Goal: Feedback & Contribution: Contribute content

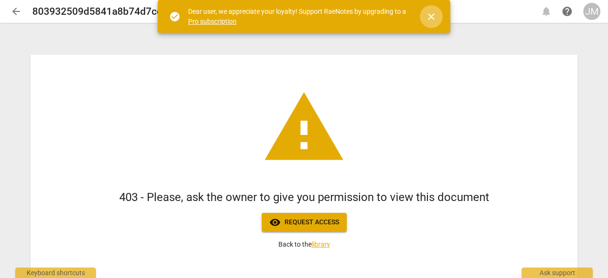
click at [431, 15] on span "close" at bounding box center [430, 16] width 11 height 11
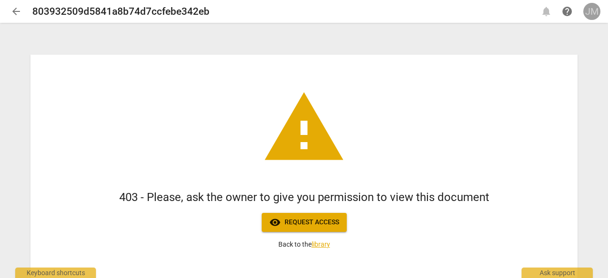
click at [589, 15] on div "JM" at bounding box center [591, 11] width 17 height 17
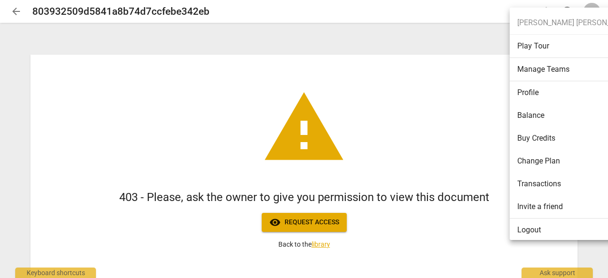
click at [535, 21] on ul "[PERSON_NAME] [PERSON_NAME] Play Tour Manage Teams Profile Balance Buy Credits …" at bounding box center [580, 126] width 141 height 237
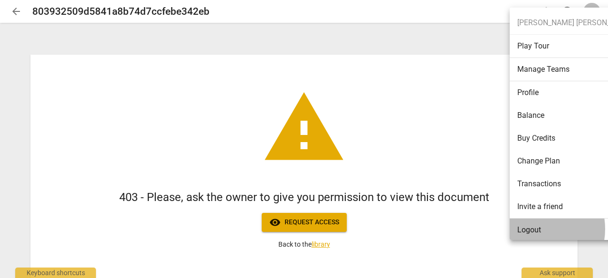
click at [530, 228] on li "Logout" at bounding box center [579, 229] width 138 height 23
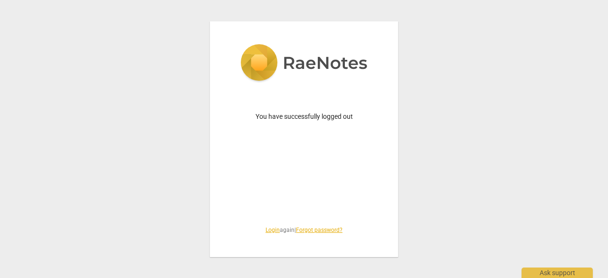
click at [270, 232] on link "Login" at bounding box center [272, 230] width 14 height 7
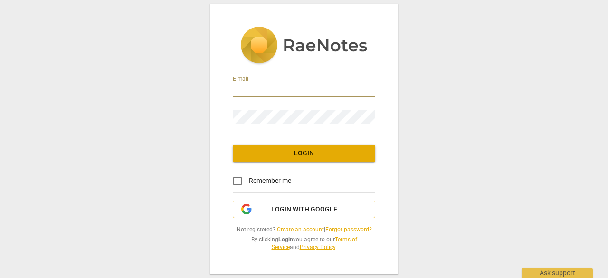
click at [293, 91] on input "email" at bounding box center [304, 90] width 142 height 14
type input "[EMAIL_ADDRESS][DOMAIN_NAME]"
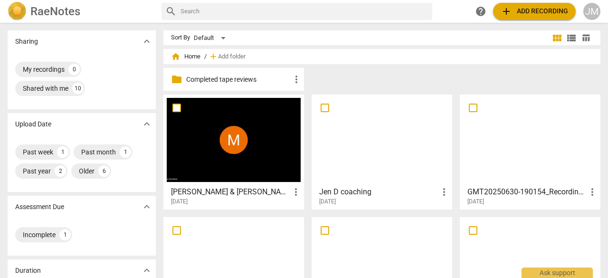
click at [242, 189] on h3 "[PERSON_NAME] & [PERSON_NAME] Leadership Coaching - 2025_08_28 07_59 CDT - Reco…" at bounding box center [230, 191] width 119 height 11
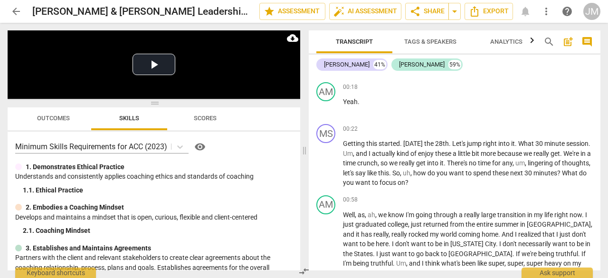
scroll to position [129, 0]
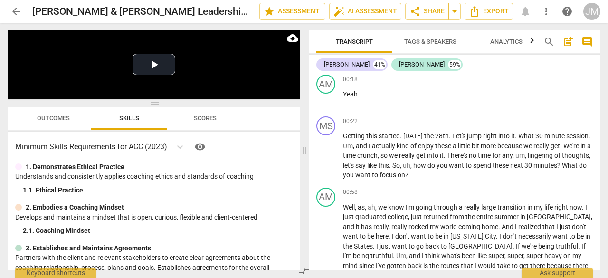
click at [327, 152] on span "play_arrow" at bounding box center [326, 156] width 11 height 11
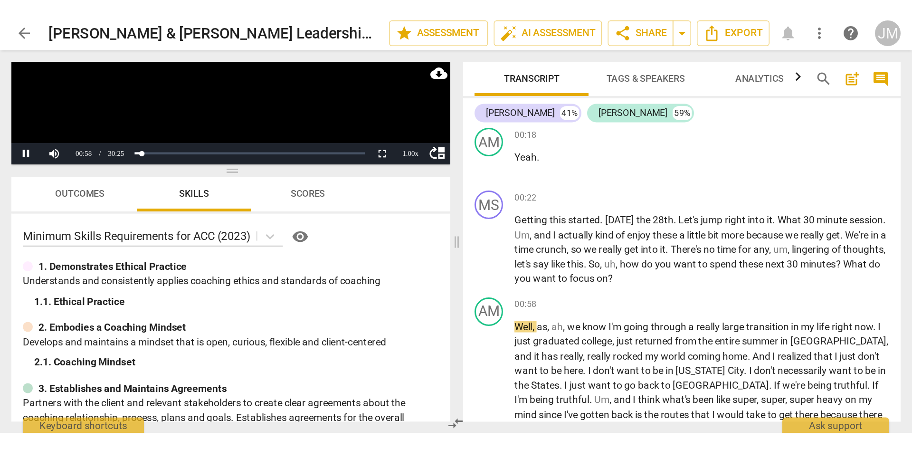
scroll to position [130, 0]
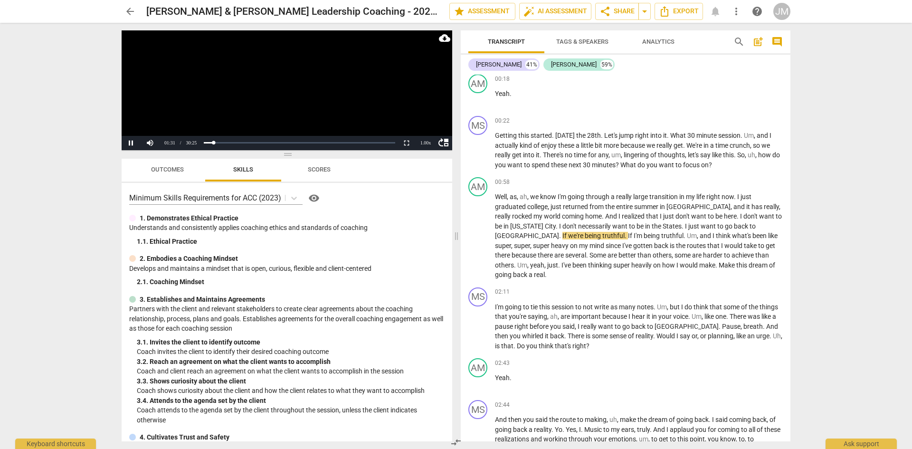
click at [479, 231] on span "pause" at bounding box center [477, 236] width 11 height 11
click at [607, 42] on span "post_add" at bounding box center [757, 41] width 11 height 11
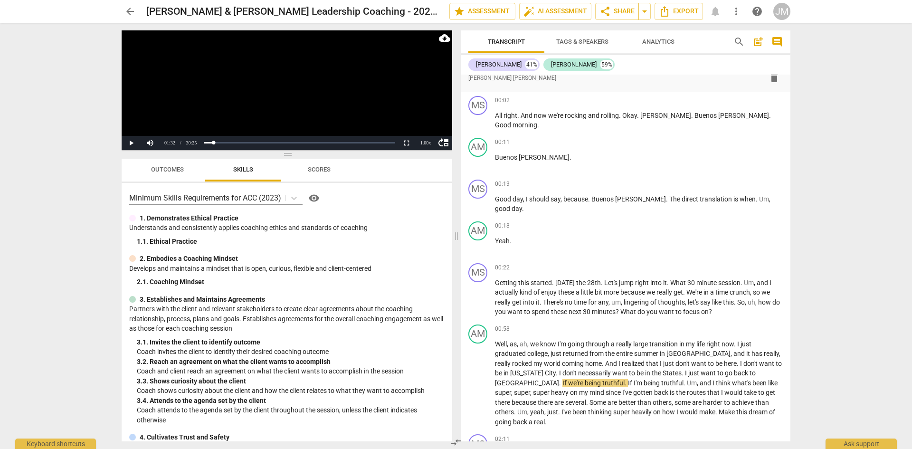
click at [607, 77] on div "format_bold format_list_bulleted [PERSON_NAME] [PERSON_NAME] delete" at bounding box center [625, 77] width 314 height 17
click at [510, 82] on div "format_bold format_list_bulleted [PERSON_NAME] [PERSON_NAME] delete" at bounding box center [625, 77] width 314 height 17
click at [0, 0] on span "format_list_bulleted" at bounding box center [0, 0] width 0 height 0
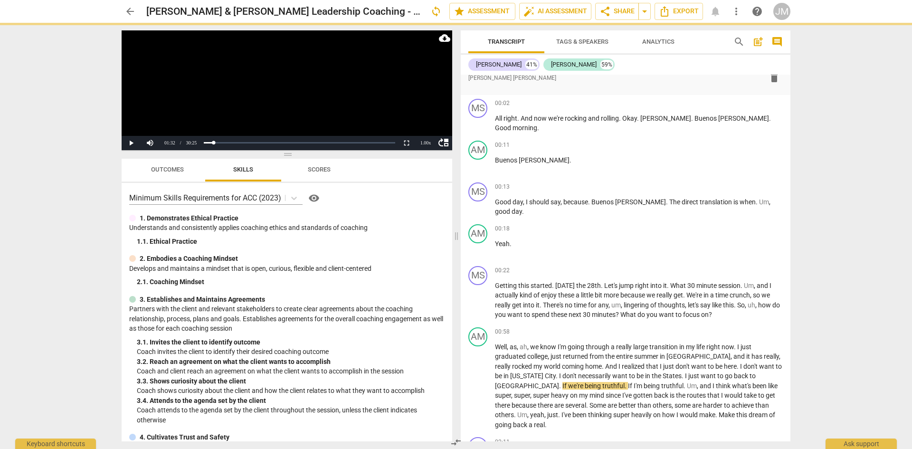
click at [518, 79] on span "[PERSON_NAME] [PERSON_NAME]" at bounding box center [512, 78] width 88 height 8
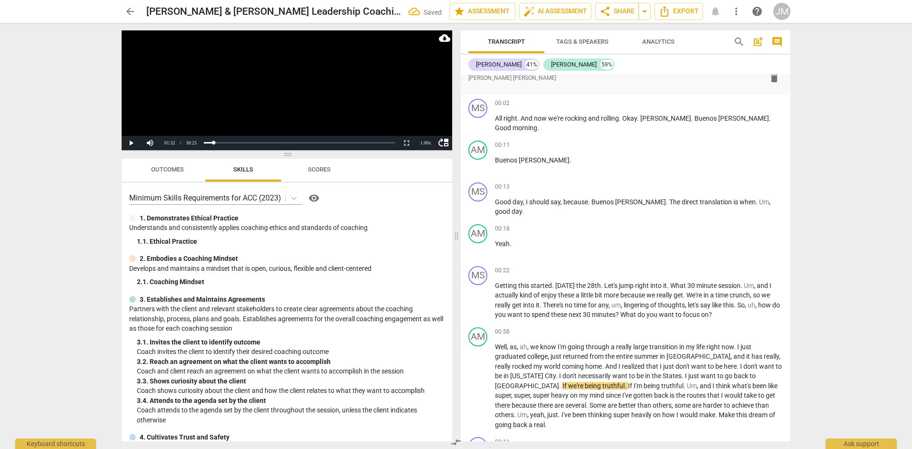
scroll to position [0, 0]
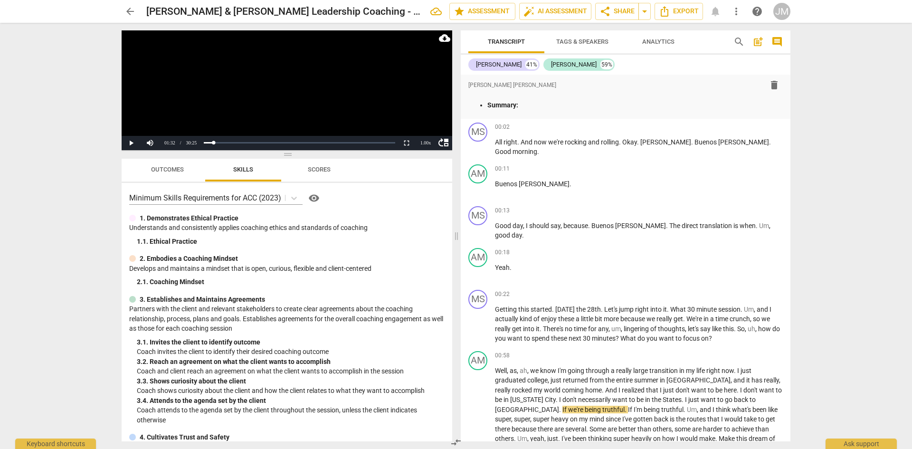
click at [527, 106] on p "Summary:" at bounding box center [634, 105] width 295 height 10
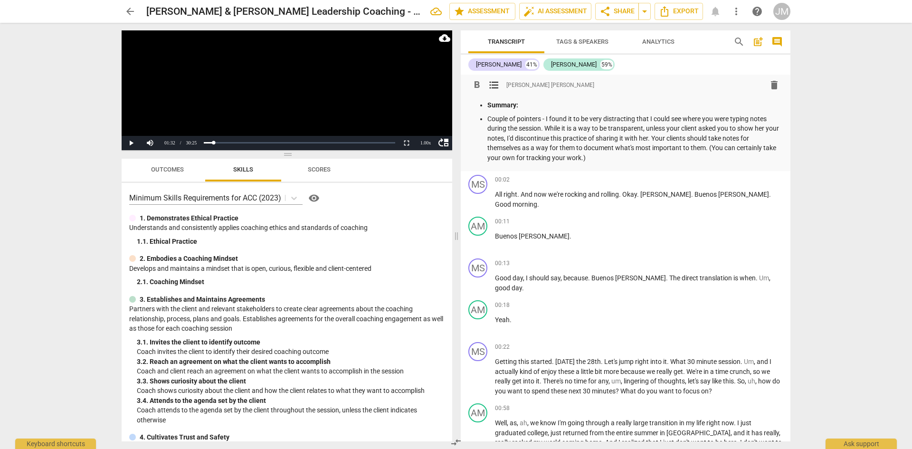
click at [567, 277] on span "these" at bounding box center [560, 391] width 18 height 8
click at [607, 277] on p "Add competency" at bounding box center [759, 347] width 45 height 9
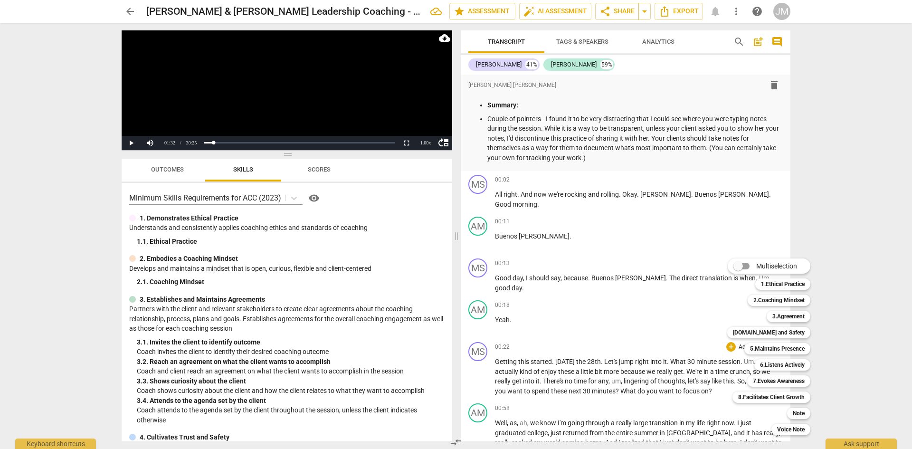
click at [607, 277] on b "3.Agreement" at bounding box center [788, 316] width 32 height 11
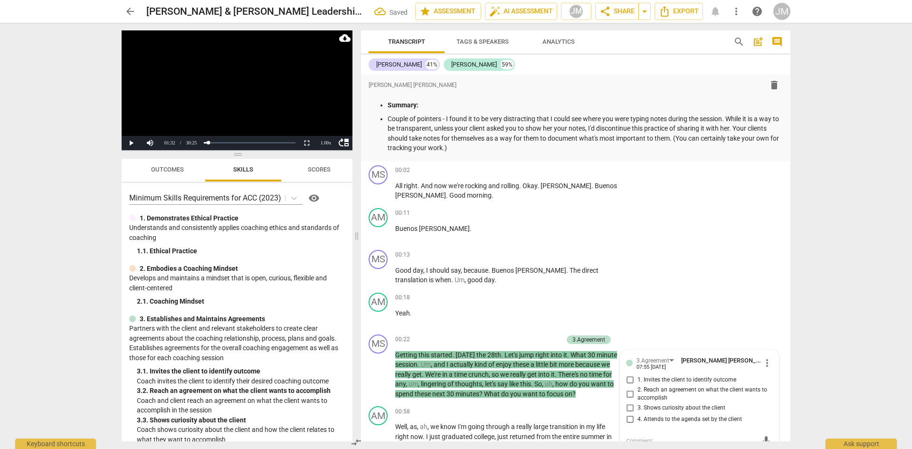
scroll to position [3, 0]
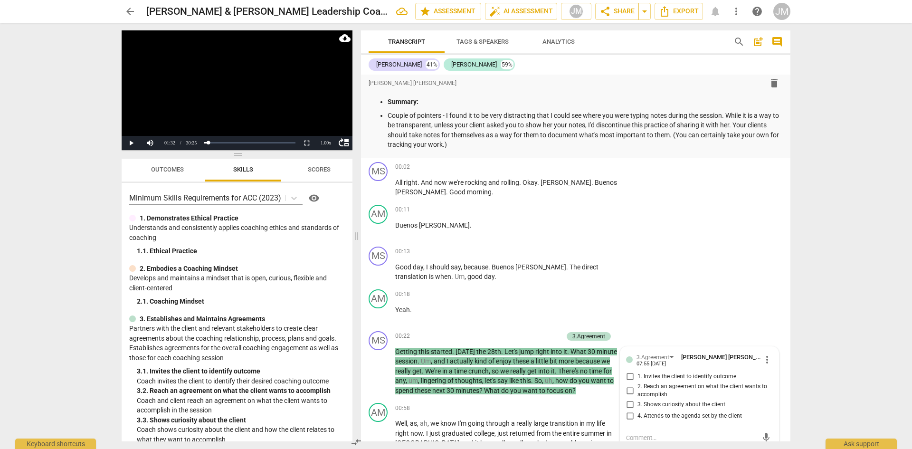
click at [607, 277] on span "1. Invites the client to identify outcome" at bounding box center [686, 376] width 99 height 9
click at [607, 277] on input "1. Invites the client to identify outcome" at bounding box center [629, 376] width 15 height 11
checkbox input "true"
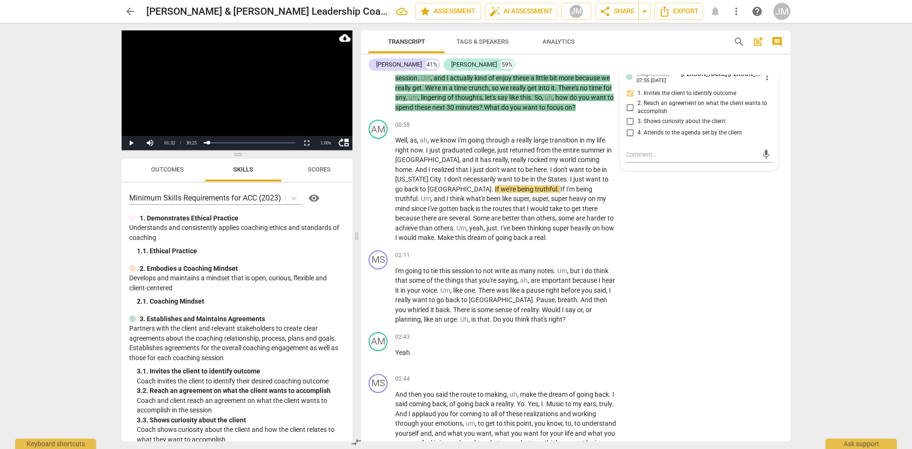
scroll to position [300, 0]
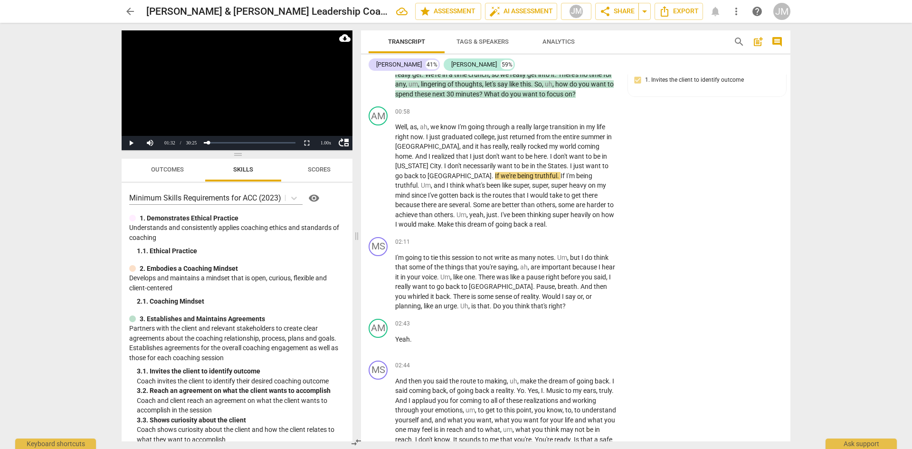
click at [381, 277] on span "play_arrow" at bounding box center [378, 281] width 11 height 11
drag, startPoint x: 378, startPoint y: 286, endPoint x: 404, endPoint y: 287, distance: 25.7
click at [379, 277] on span "pause" at bounding box center [378, 281] width 11 height 11
click at [579, 246] on p "Add competency" at bounding box center [588, 242] width 45 height 9
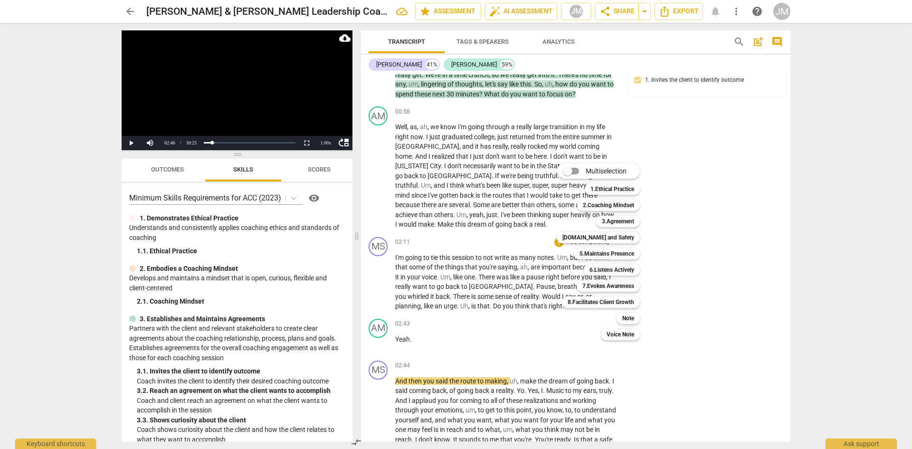
drag, startPoint x: 350, startPoint y: 246, endPoint x: 349, endPoint y: 286, distance: 39.9
click at [349, 277] on div at bounding box center [456, 224] width 912 height 449
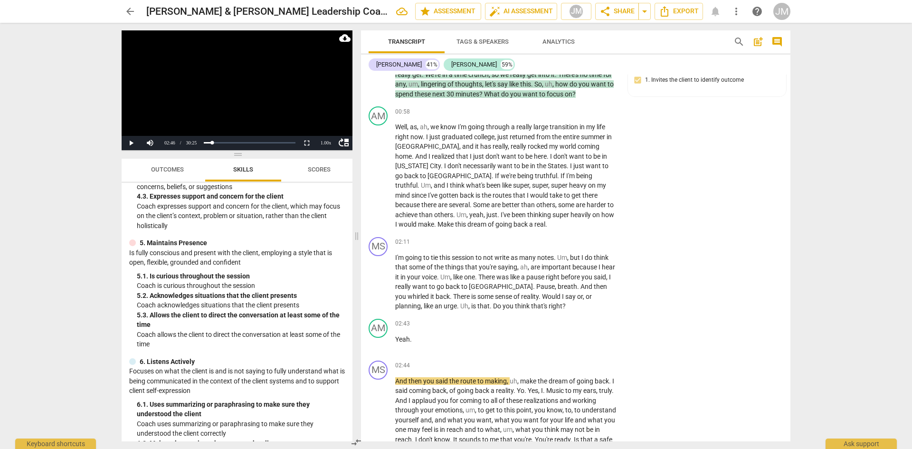
scroll to position [383, 0]
click at [598, 246] on p "Add competency" at bounding box center [588, 242] width 45 height 9
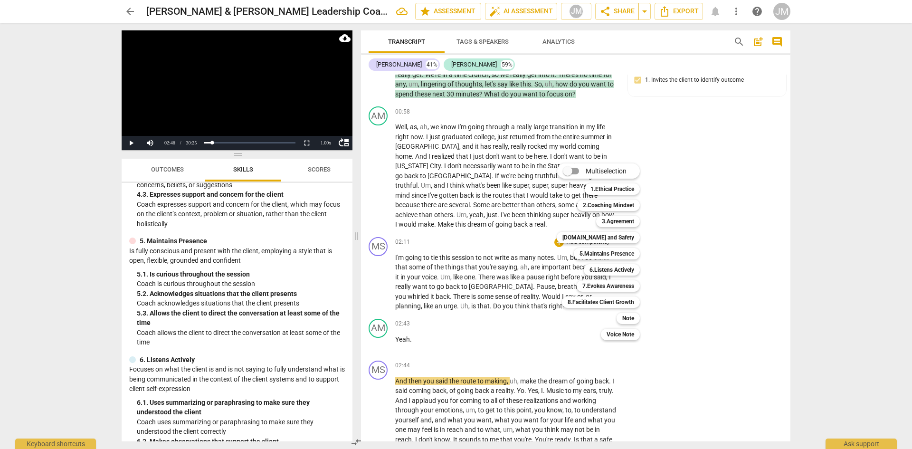
click at [599, 251] on b "5.Maintains Presence" at bounding box center [606, 253] width 55 height 11
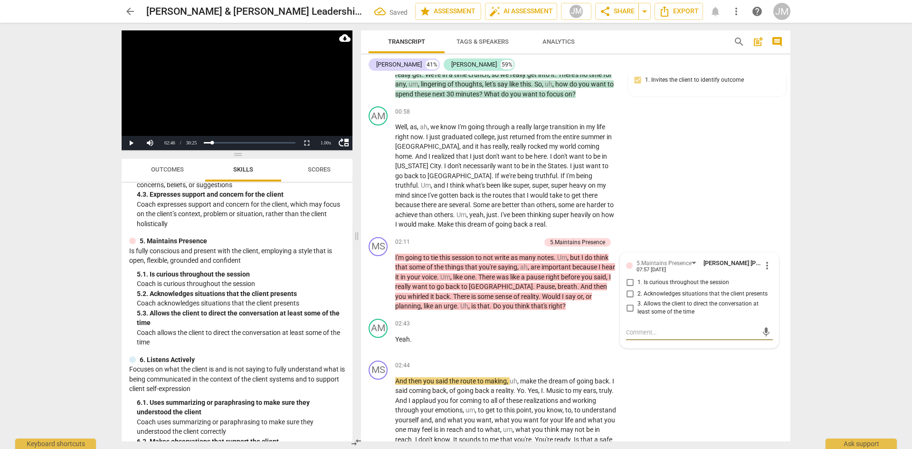
drag, startPoint x: 599, startPoint y: 251, endPoint x: 635, endPoint y: 295, distance: 56.7
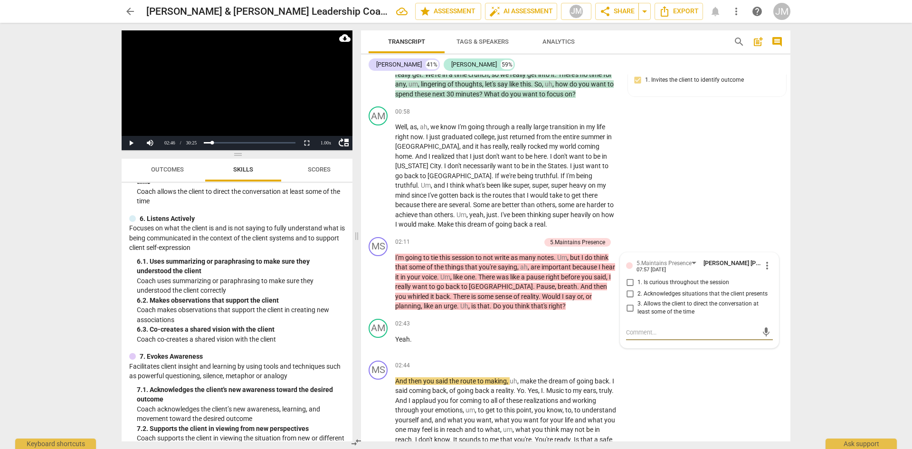
scroll to position [502, 0]
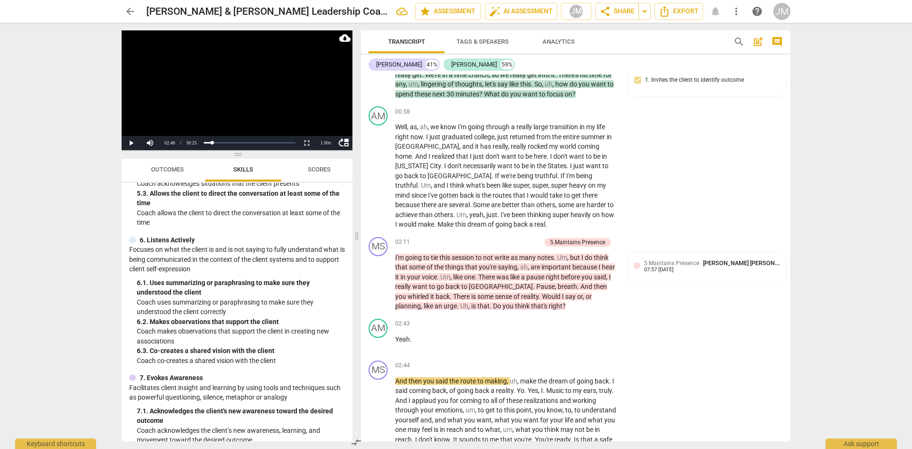
click at [517, 246] on p "Add competency" at bounding box center [517, 242] width 45 height 9
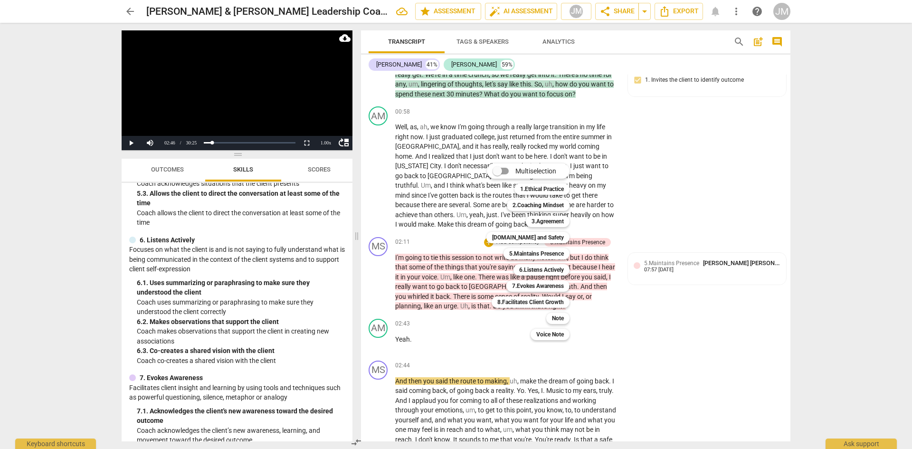
click at [529, 266] on b "6.Listens Actively" at bounding box center [541, 269] width 45 height 11
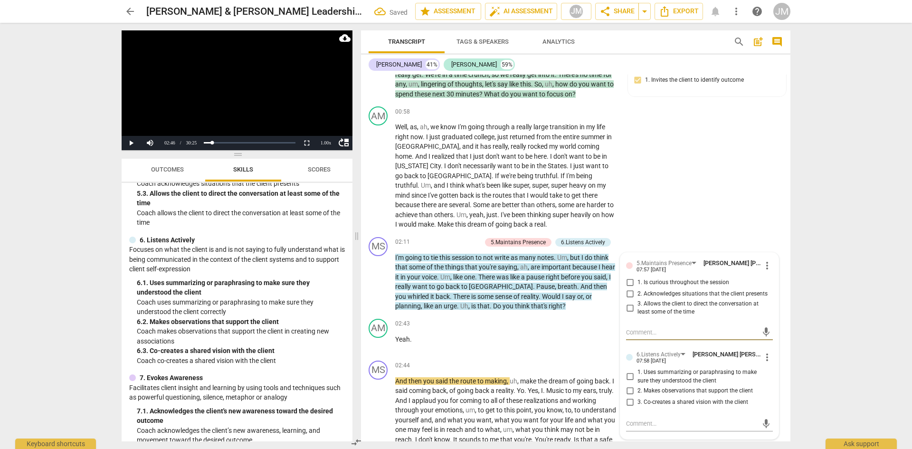
click at [607, 277] on input "1. Is curious throughout the session" at bounding box center [629, 282] width 15 height 11
checkbox input "false"
click at [607, 277] on input "1. Uses summarizing or paraphrasing to make sure they understood the client" at bounding box center [629, 376] width 15 height 11
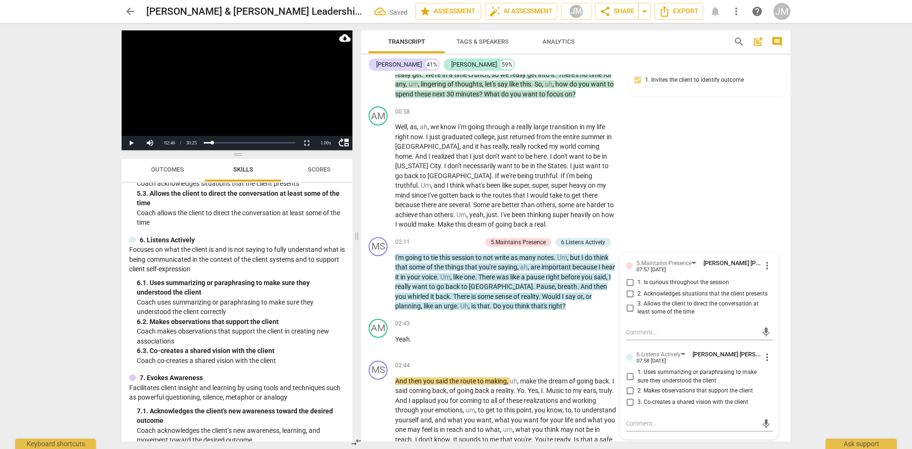
checkbox input "true"
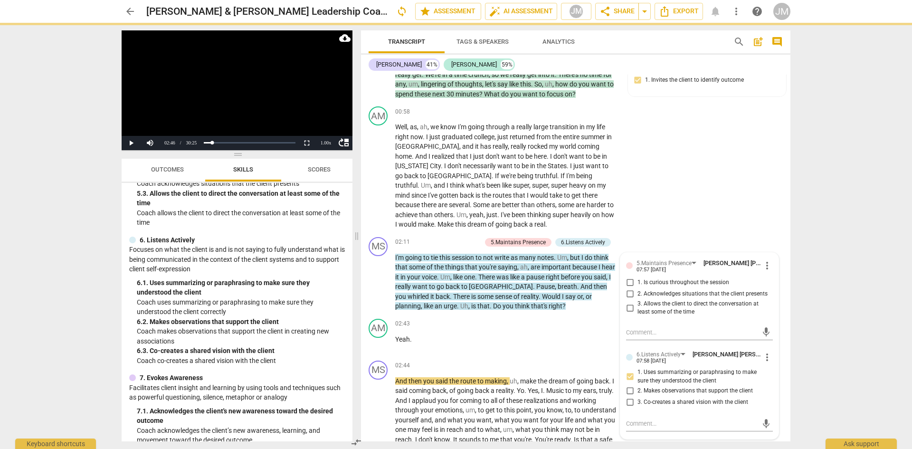
click at [607, 277] on textarea at bounding box center [692, 423] width 132 height 9
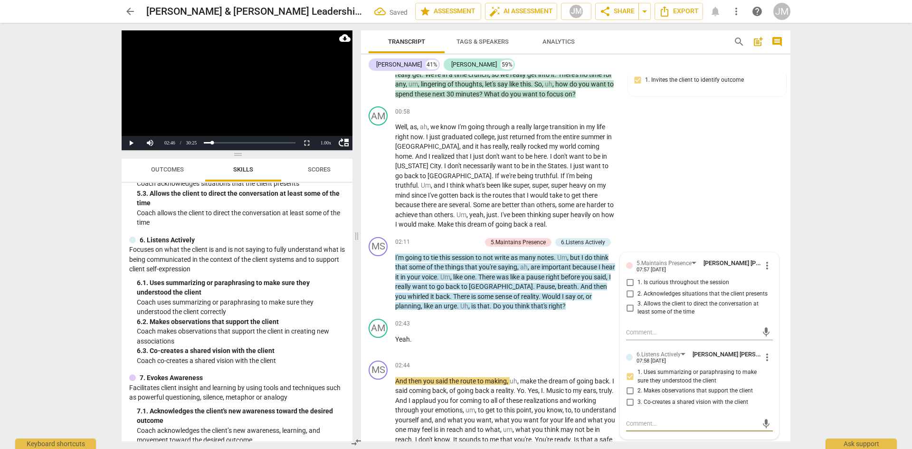
type textarea "W"
type textarea "Wh"
type textarea "Whi"
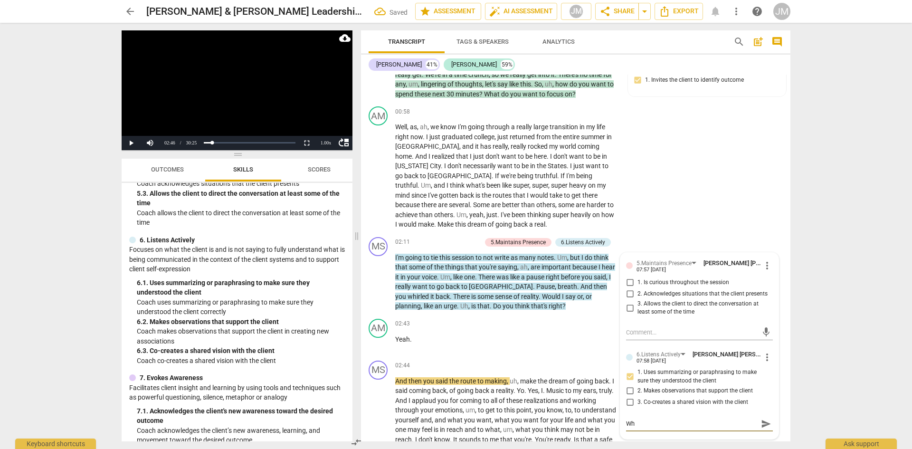
type textarea "Whi"
type textarea "Whil"
type textarea "While"
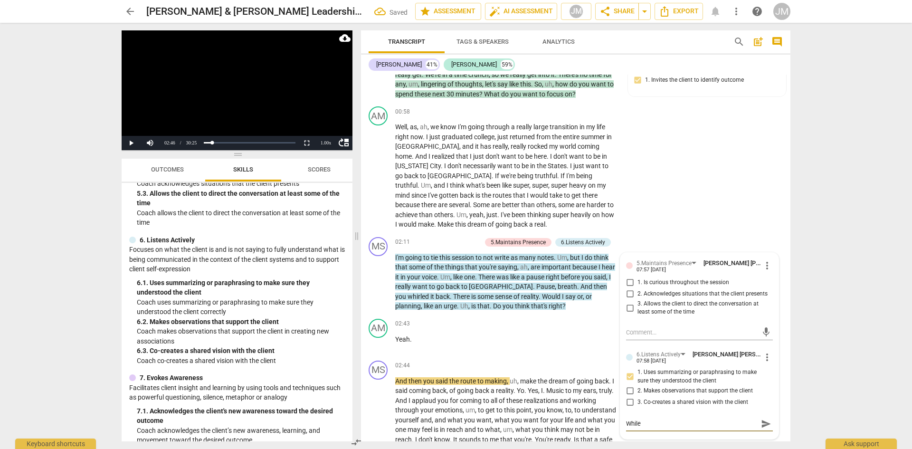
type textarea "While"
type textarea "While s"
type textarea "While su"
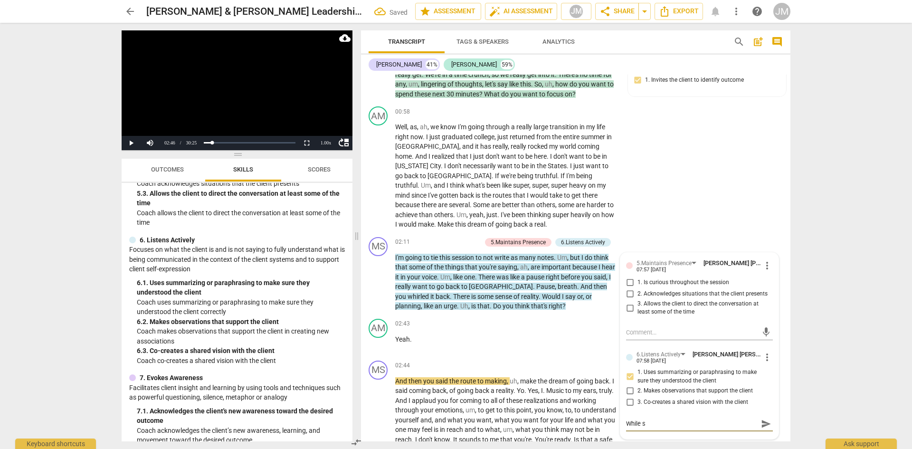
type textarea "While su"
type textarea "While sum"
type textarea "While summ"
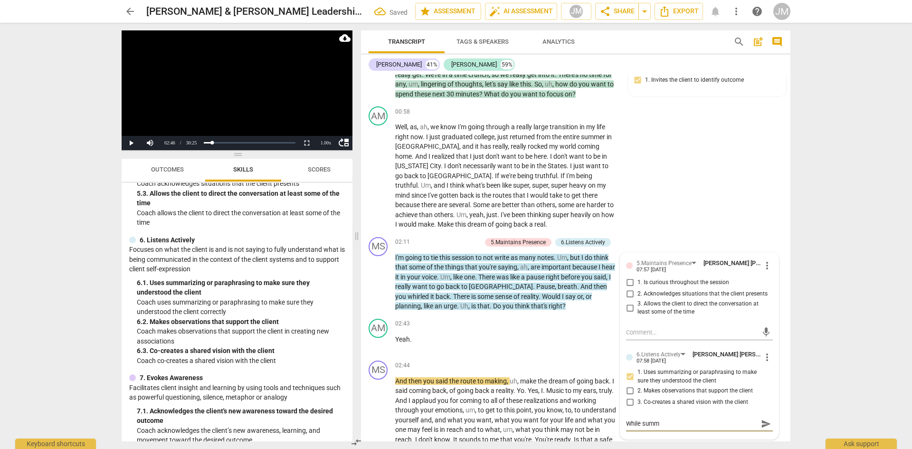
type textarea "While summa"
type textarea "While [PERSON_NAME]"
type textarea "While summari"
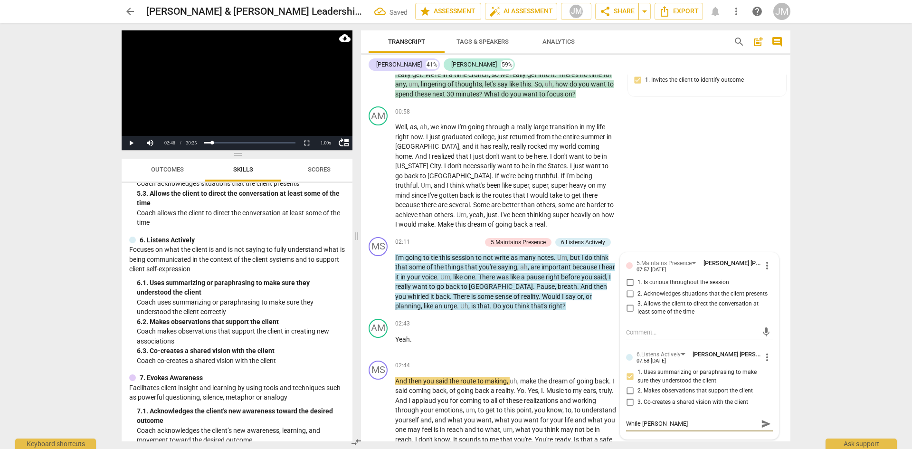
type textarea "While summari"
type textarea "While summariz"
type textarea "While summarizi"
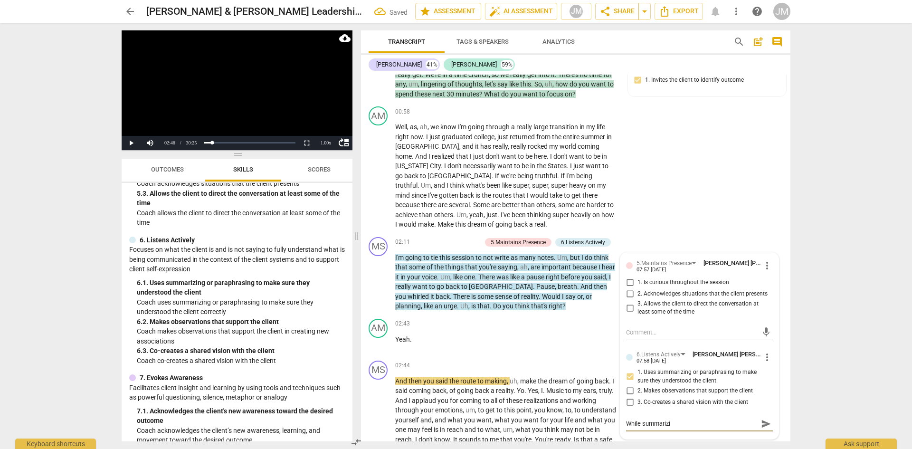
type textarea "While summarizin"
type textarea "While summarizing"
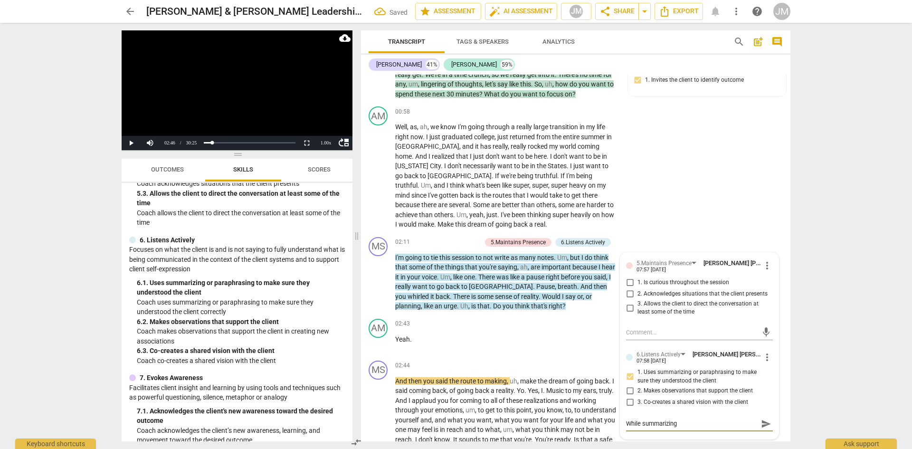
type textarea "While summarizing"
type textarea "While summarizing i"
type textarea "While summarizing is"
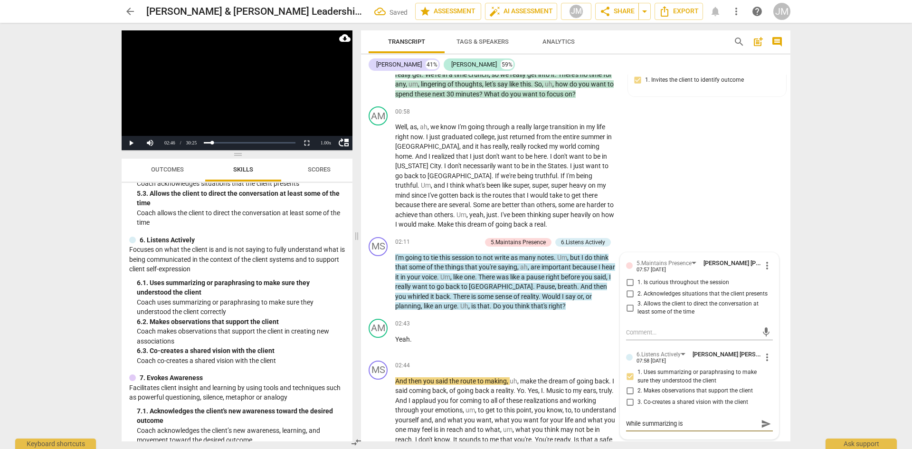
type textarea "While summarizing is"
type textarea "While summarizing is a"
type textarea "While summarizing is a g"
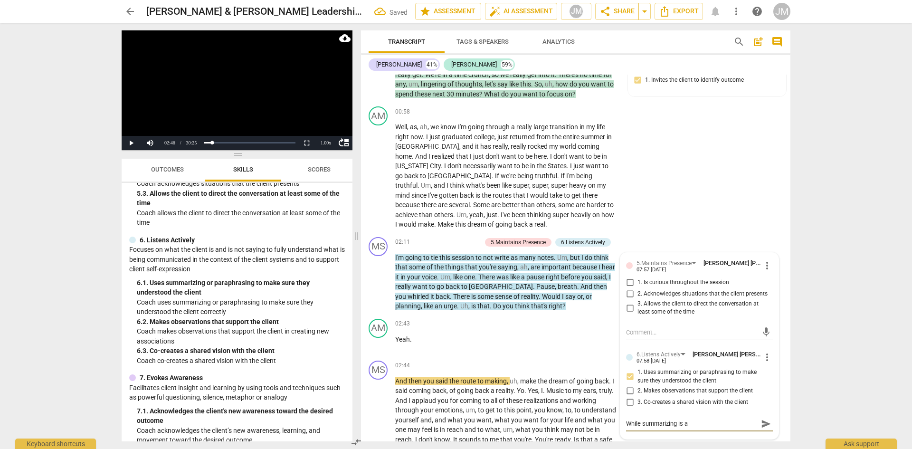
type textarea "While summarizing is a g"
type textarea "While summarizing is a gr"
type textarea "While summarizing is a gre"
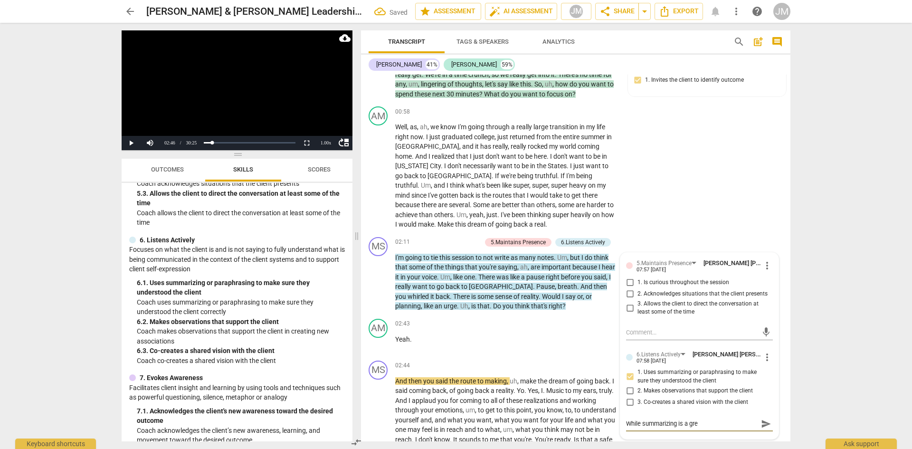
type textarea "While summarizing is a grea"
type textarea "While summarizing is a great"
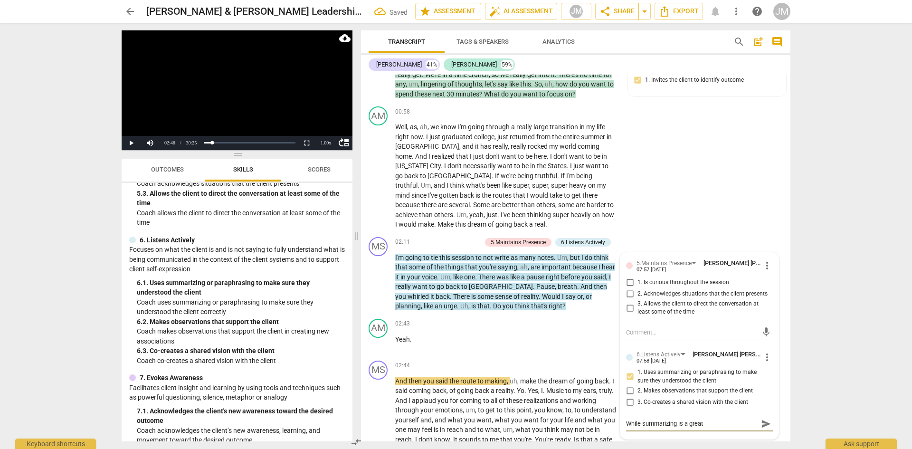
type textarea "While summarizing is a great"
type textarea "While summarizing is a great p"
type textarea "While summarizing is a great pr"
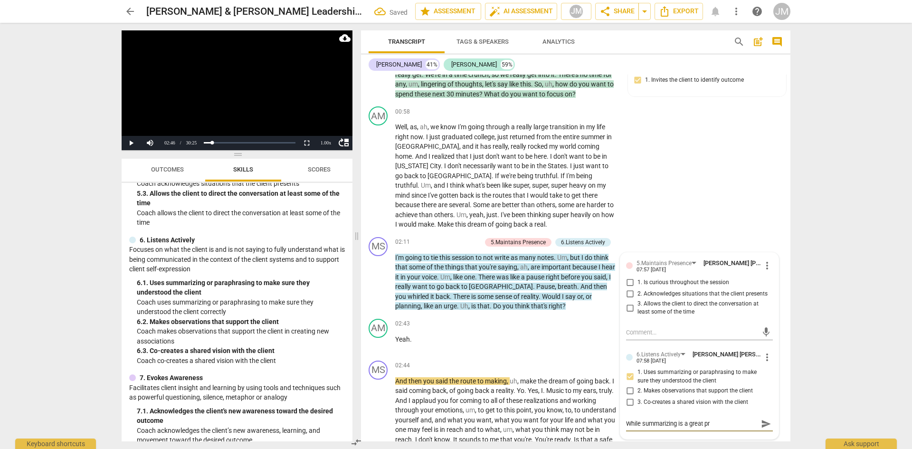
type textarea "While summarizing is a great pra"
type textarea "While summarizing is a great prac"
type textarea "While summarizing is a great pract"
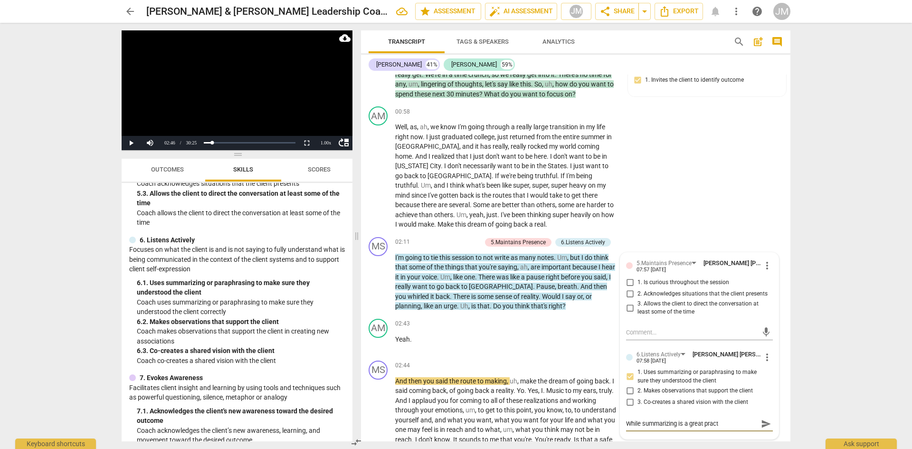
type textarea "While summarizing is a great practi"
type textarea "While summarizing is a great practic"
type textarea "While summarizing is a great practice"
type textarea "While summarizing is a great practice,"
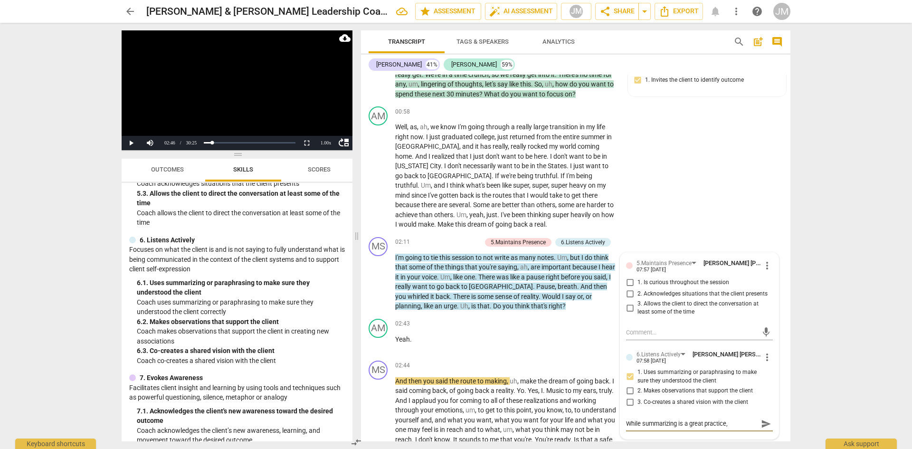
type textarea "While summarizing is a great practice,"
type textarea "While summarizing is a great practice, t"
type textarea "While summarizing is a great practice, th"
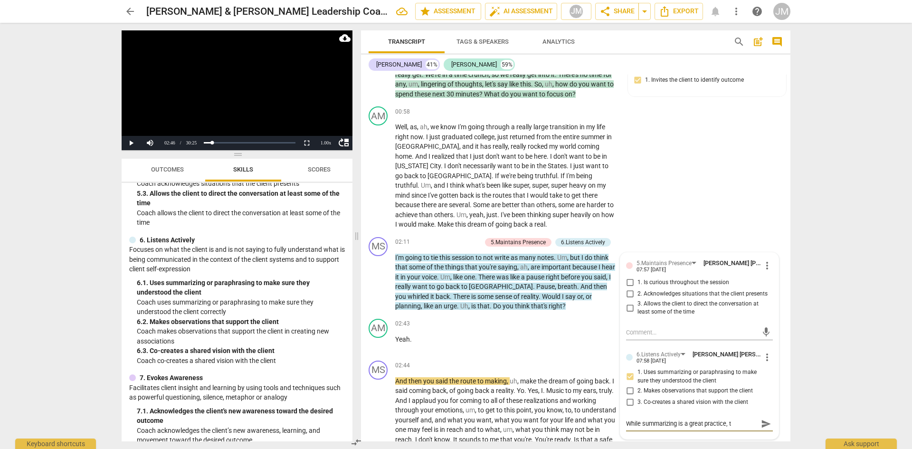
type textarea "While summarizing is a great practice, th"
type textarea "While summarizing is a great practice, the"
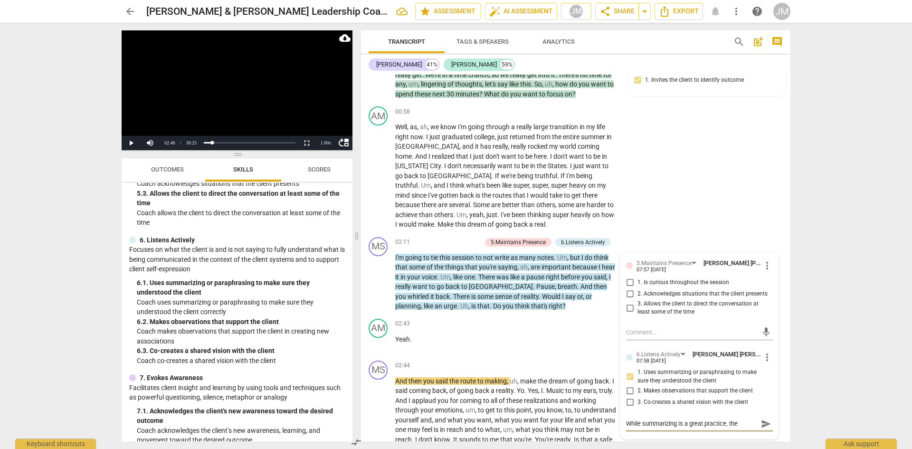
type textarea "While summarizing is a great practice, the m"
type textarea "While summarizing is a great practice, the mo"
type textarea "While summarizing is a great practice, the mor"
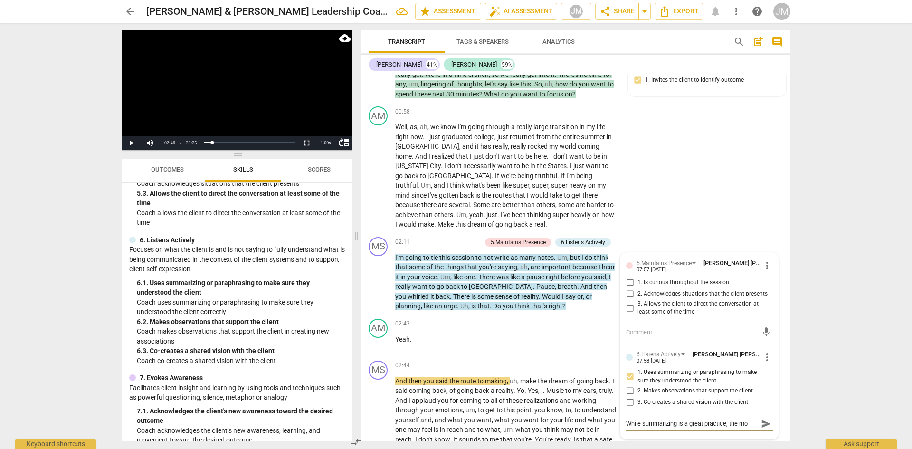
type textarea "While summarizing is a great practice, the mor"
type textarea "While summarizing is a great practice, the more"
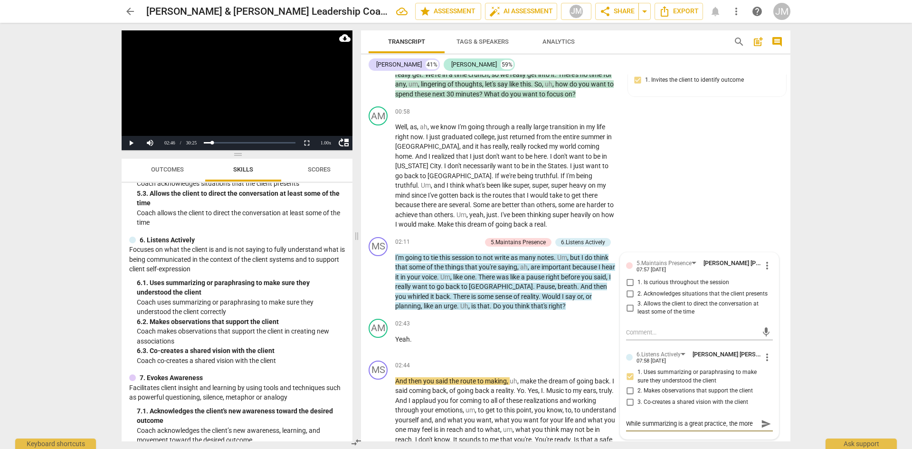
type textarea "While summarizing is a great practice, the more y"
type textarea "While summarizing is a great practice, the more yo"
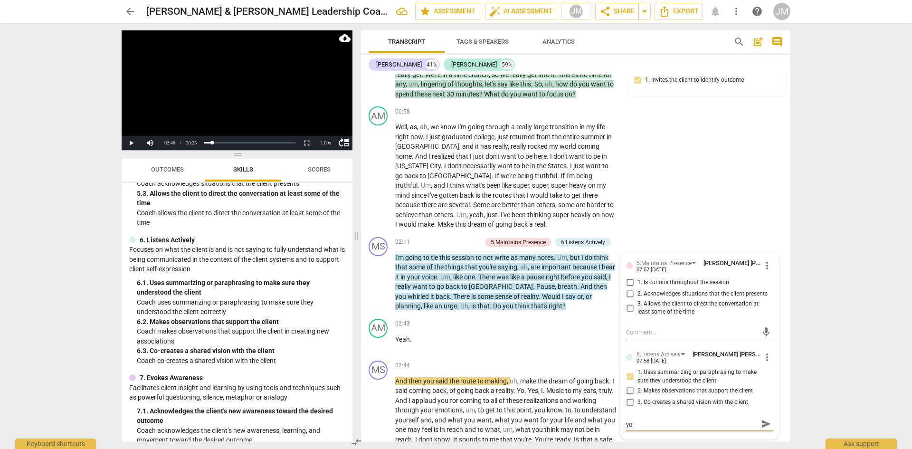
type textarea "While summarizing is a great practice, the more you"
type textarea "While summarizing is a great practice, the more yous"
type textarea "While summarizing is a great practice, the more yousa"
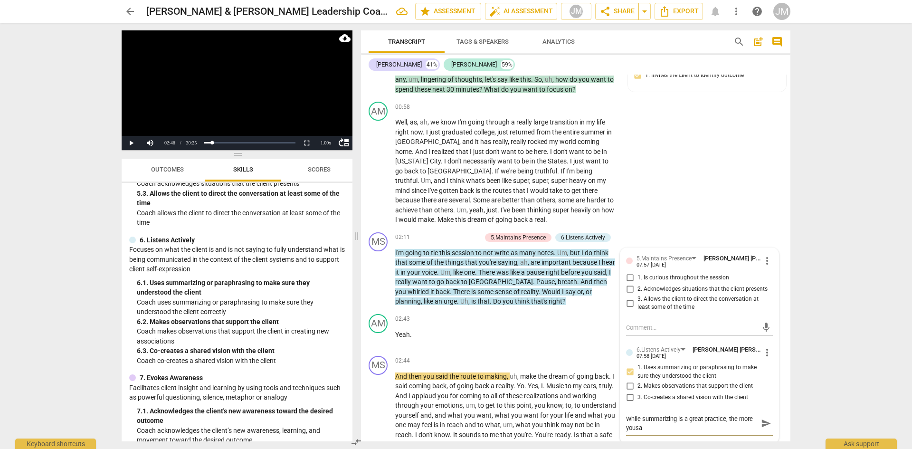
type textarea "While summarizing is a great practice, the more yousay"
type textarea "While summarizing is a great practice, the more yousa"
type textarea "While summarizing is a great practice, the more yous"
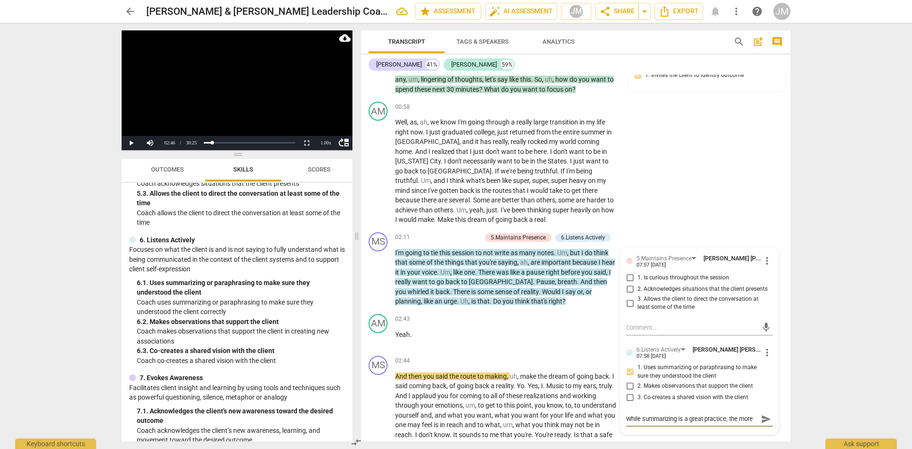
type textarea "While summarizing is a great practice, the more yous"
type textarea "While summarizing is a great practice, the more you"
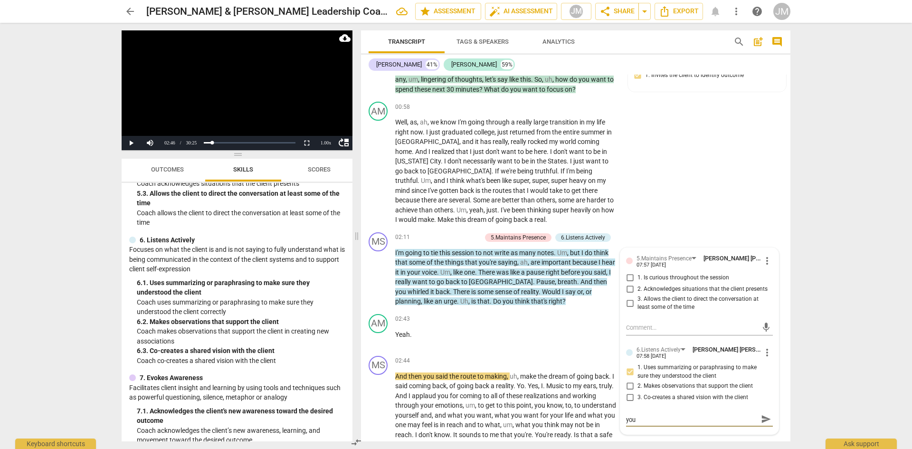
type textarea "While summarizing is a great practice, the more you"
type textarea "While summarizing is a great practice, the more you s"
type textarea "While summarizing is a great practice, the more you sa"
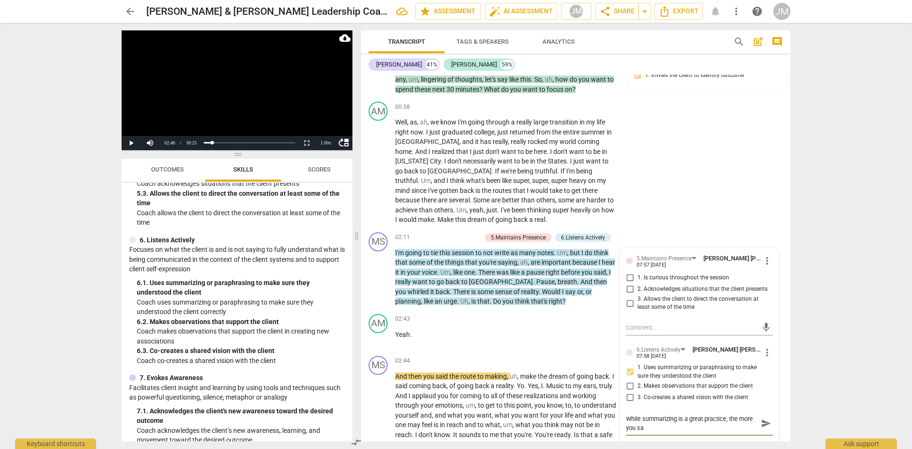
type textarea "While summarizing is a great practice, the more you say"
type textarea "While summarizing is a great practice, the more you say h"
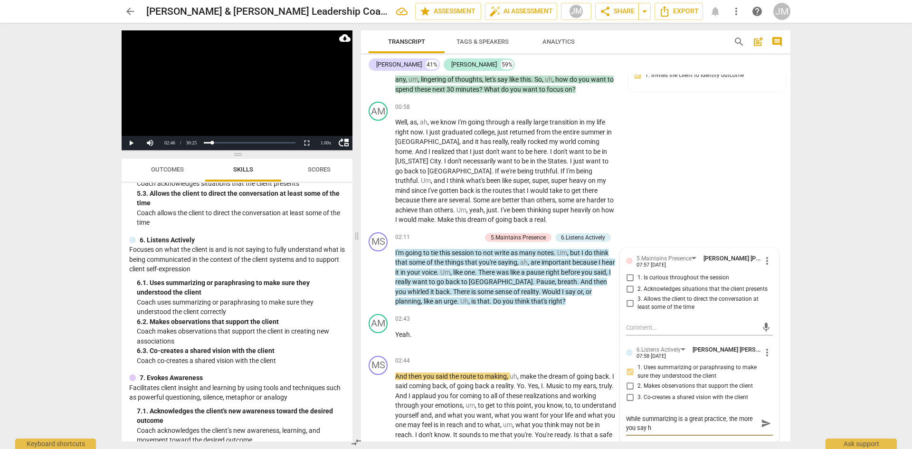
type textarea "While summarizing is a great practice, the more you say he"
type textarea "While summarizing is a great practice, the more you say her"
type textarea "While summarizing is a great practice, the more you say here"
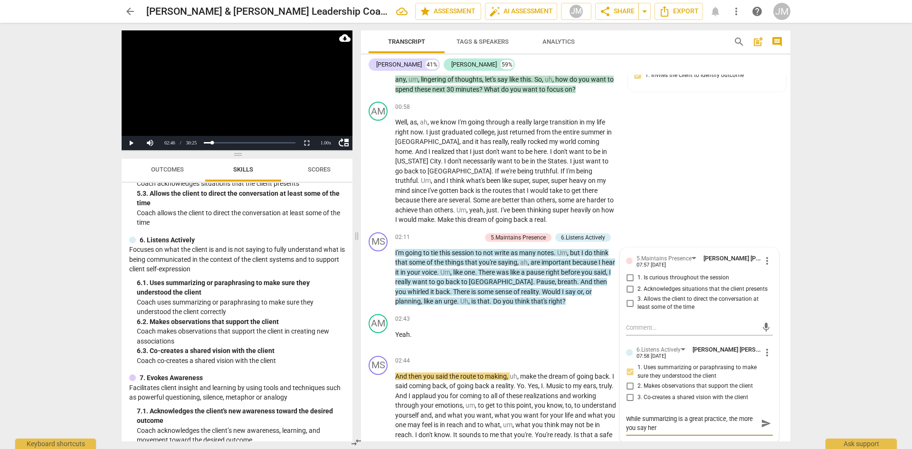
type textarea "While summarizing is a great practice, the more you say here"
type textarea "While summarizing is a great practice, the more you say here,"
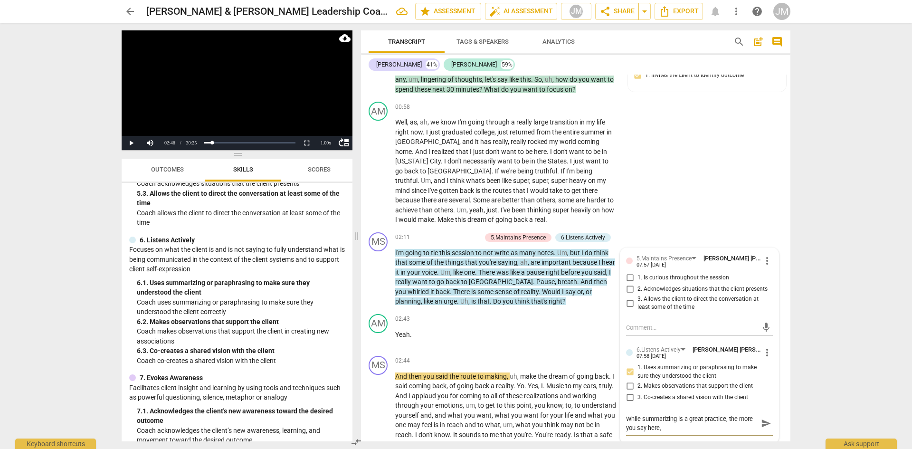
type textarea "While summarizing is a great practice, the more you say here, t"
type textarea "While summarizing is a great practice, the more you say here, th"
type textarea "While summarizing is a great practice, the more you say here, the"
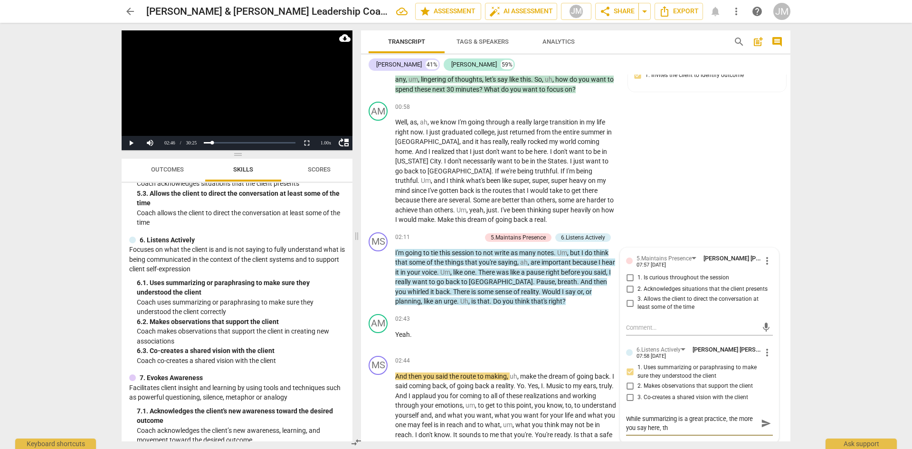
type textarea "While summarizing is a great practice, the more you say here, the"
type textarea "While summarizing is a great practice, the more you say here, the m"
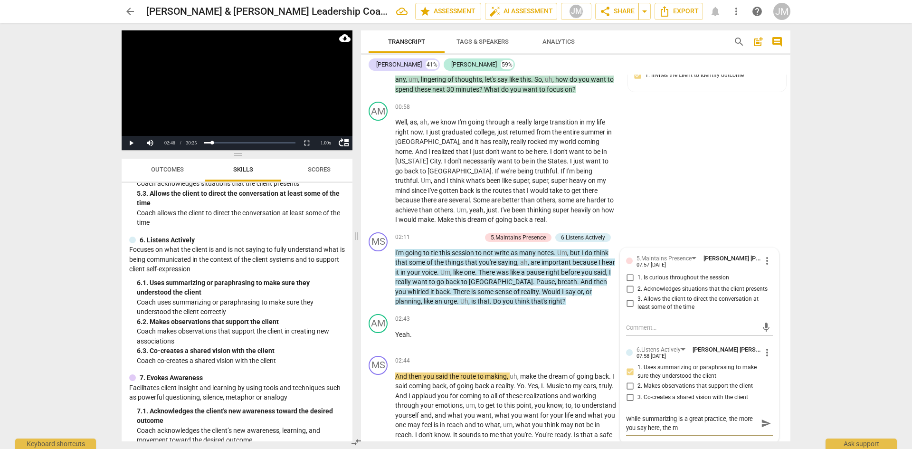
type textarea "While summarizing is a great practice, the more you say here, the mo"
type textarea "While summarizing is a great practice, the more you say here, the mor"
type textarea "While summarizing is a great practice, the more you say here, the more"
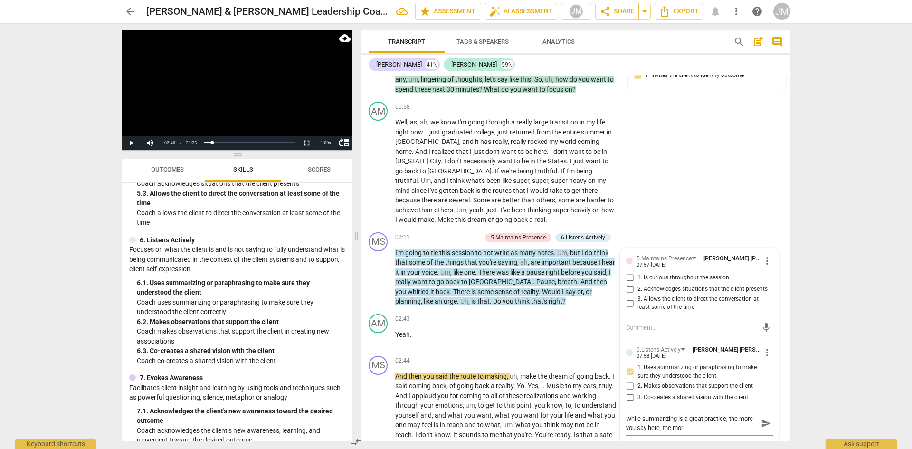
type textarea "While summarizing is a great practice, the more you say here, the more"
type textarea "While summarizing is a great practice, the more you say here, the more t"
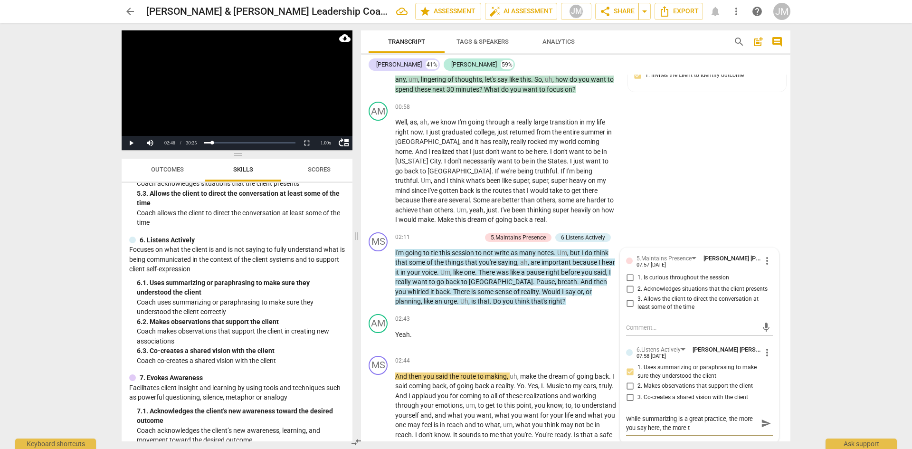
type textarea "While summarizing is a great practice, the more you say here, the more th"
type textarea "While summarizing is a great practice, the more you say here, the more the"
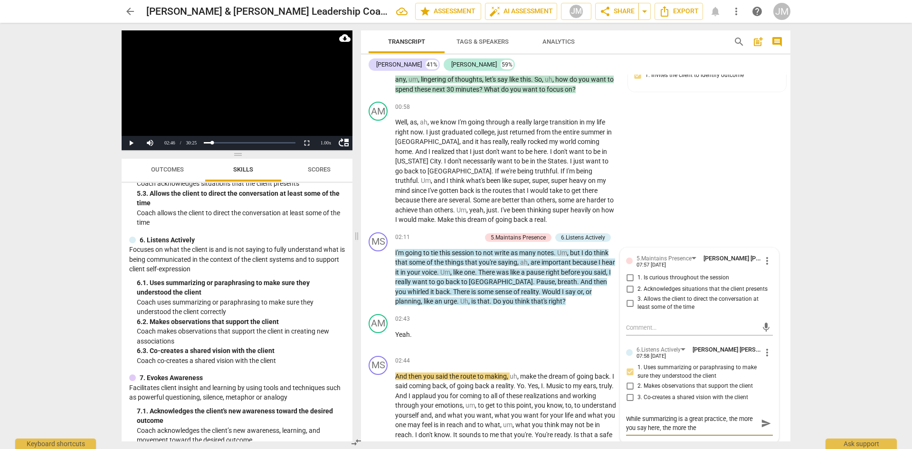
type textarea "While summarizing is a great practice, the more you say here, the more the"
type textarea "While summarizing is a great practice, the more you say here, the more the c"
type textarea "While summarizing is a great practice, the more you say here, the more the cl"
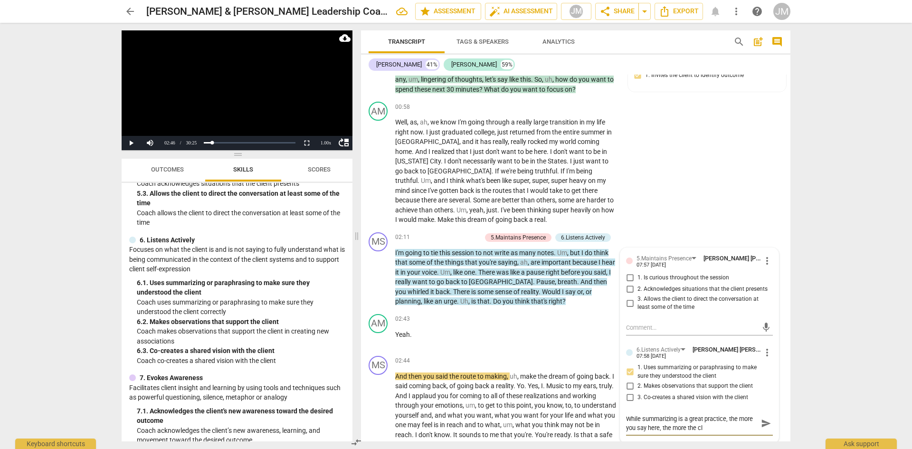
type textarea "While summarizing is a great practice, the more you say here, the more the cli"
type textarea "While summarizing is a great practice, the more you say here, the more the clie"
type textarea "While summarizing is a great practice, the more you say here, the more the clien"
type textarea "While summarizing is a great practice, the more you say here, the more the clie…"
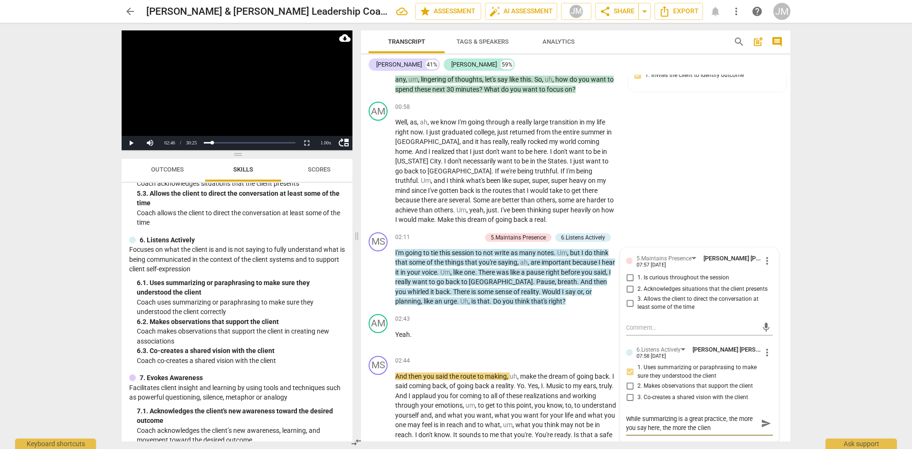
type textarea "While summarizing is a great practice, the more you say here, the more the clie…"
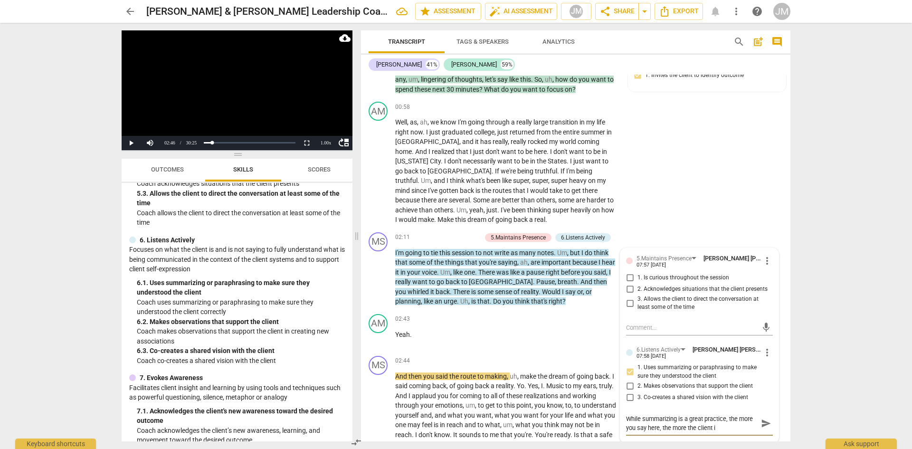
type textarea "While summarizing is a great practice, the more you say here, the more the clie…"
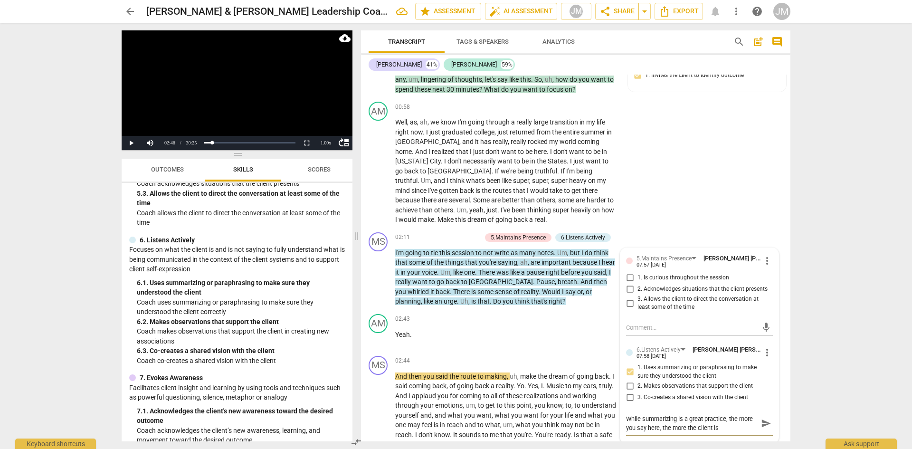
type textarea "While summarizing is a great practice, the more you say here, the more the clie…"
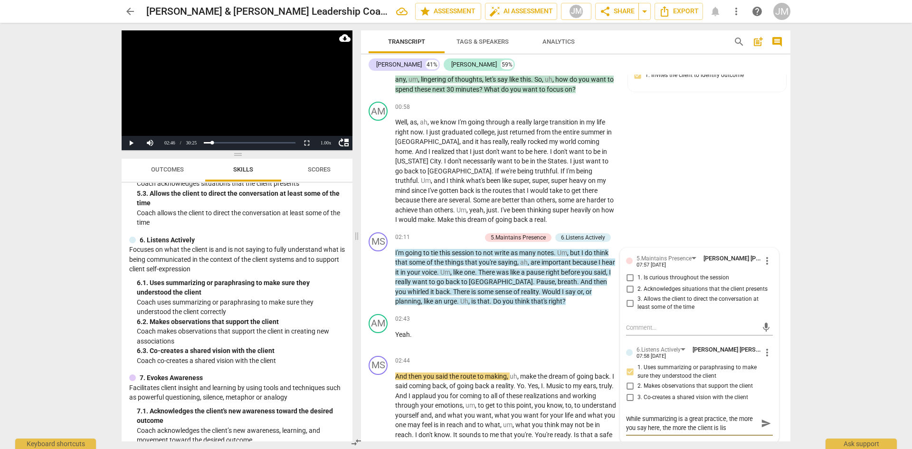
type textarea "While summarizing is a great practice, the more you say here, the more the clie…"
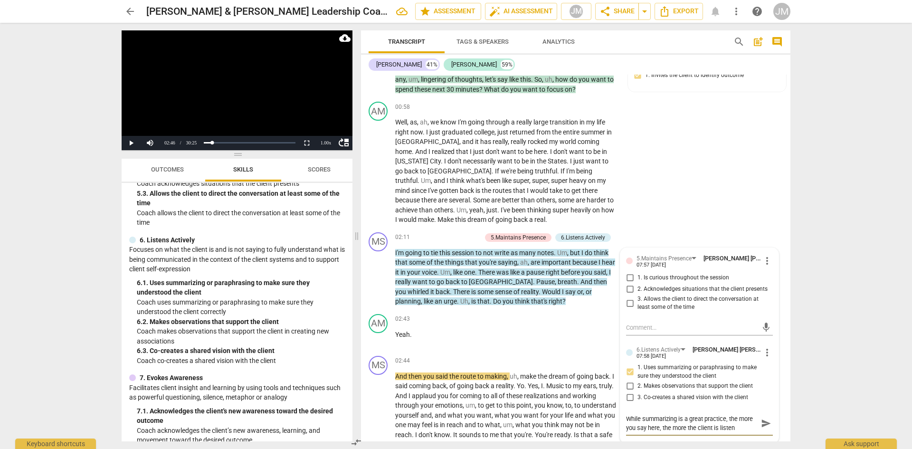
type textarea "While summarizing is a great practice, the more you say here, the more the clie…"
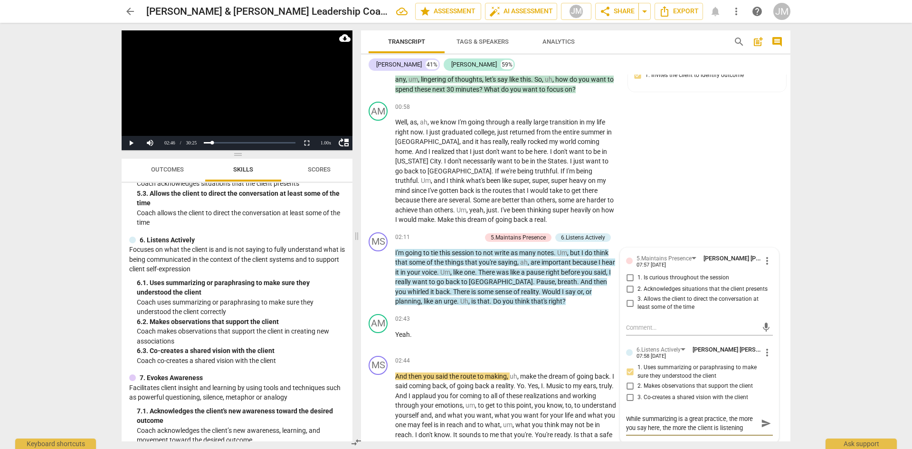
type textarea "While summarizing is a great practice, the more you say here, the more the clie…"
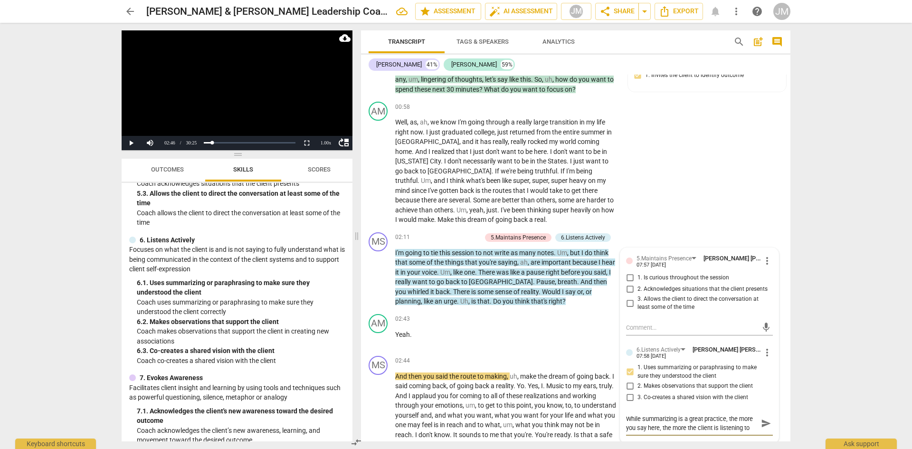
type textarea "While summarizing is a great practice, the more you say here, the more the clie…"
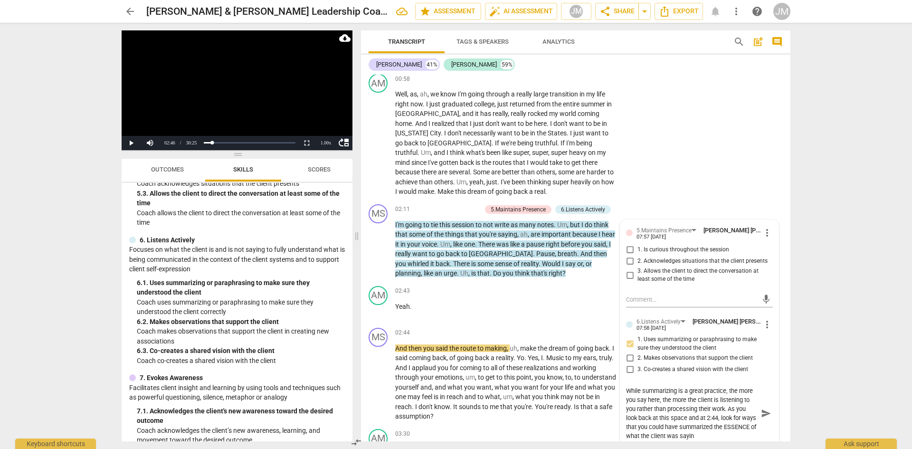
scroll to position [9, 0]
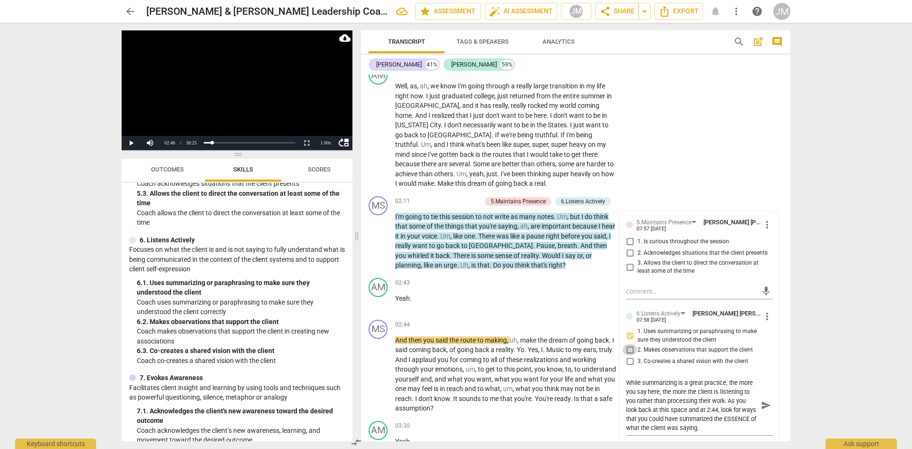
click at [607, 277] on input "2. Makes observations that support the client" at bounding box center [629, 349] width 15 height 11
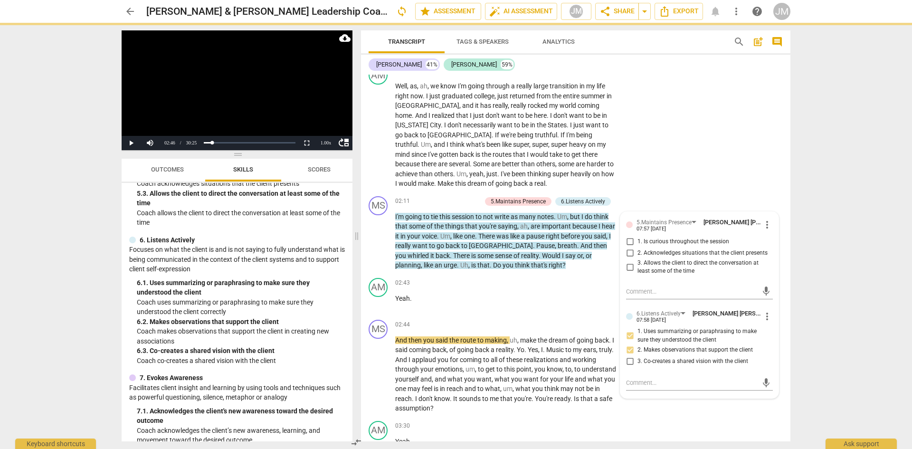
scroll to position [0, 0]
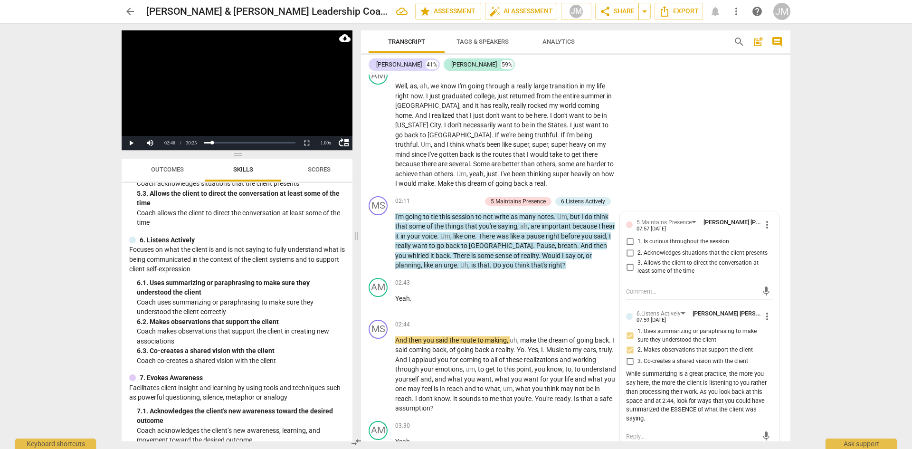
click at [607, 277] on input "2. Makes observations that support the client" at bounding box center [629, 349] width 15 height 11
click at [526, 277] on div "02:43 + Add competency keyboard_arrow_right Yeah ." at bounding box center [509, 295] width 228 height 34
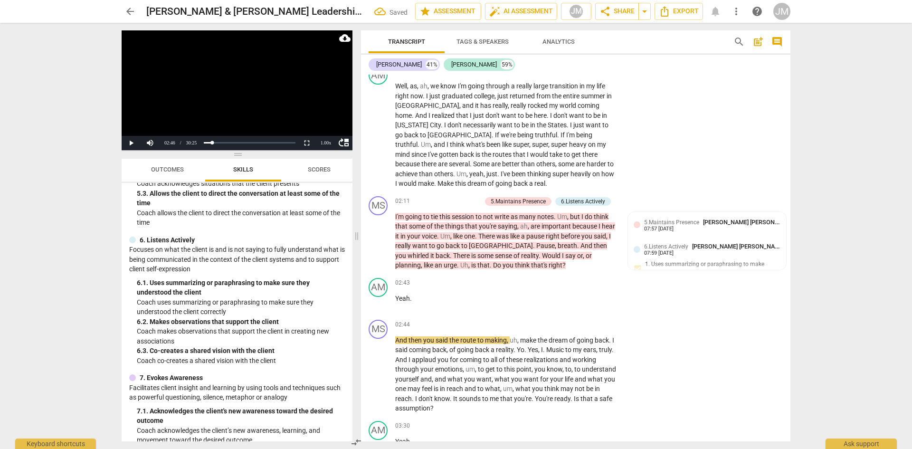
click at [376, 277] on span "play_arrow" at bounding box center [378, 373] width 11 height 11
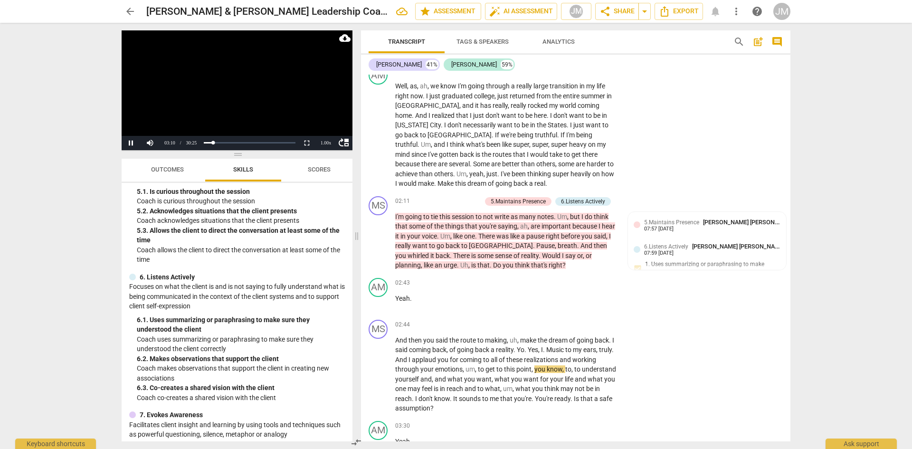
scroll to position [466, 0]
click at [567, 277] on p "Add competency" at bounding box center [588, 325] width 45 height 9
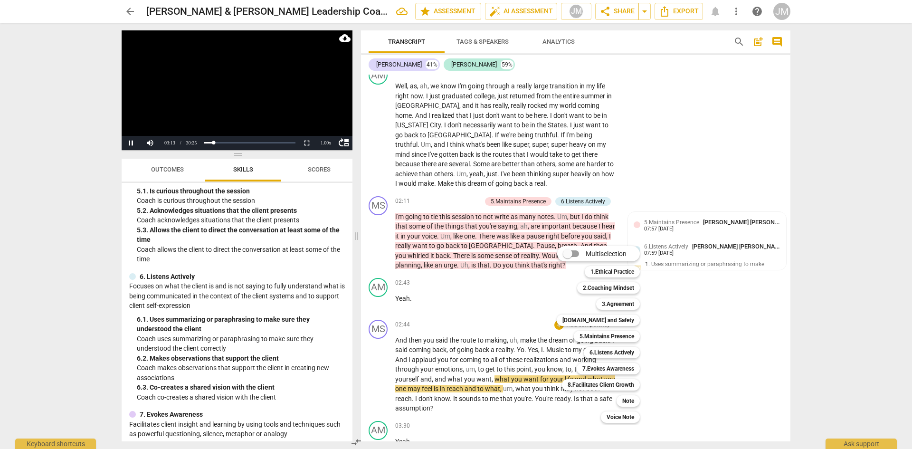
click at [594, 277] on b "5.Maintains Presence" at bounding box center [606, 335] width 55 height 11
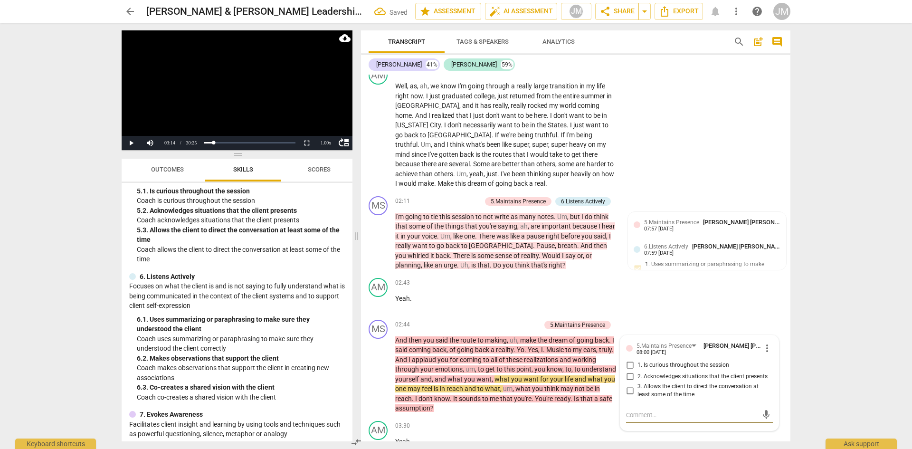
click at [607, 277] on input "2. Acknowledges situations that the client presents" at bounding box center [629, 376] width 15 height 11
click at [607, 277] on input "1. Is curious throughout the session" at bounding box center [629, 364] width 15 height 11
click at [516, 277] on p "Add competency" at bounding box center [517, 325] width 45 height 9
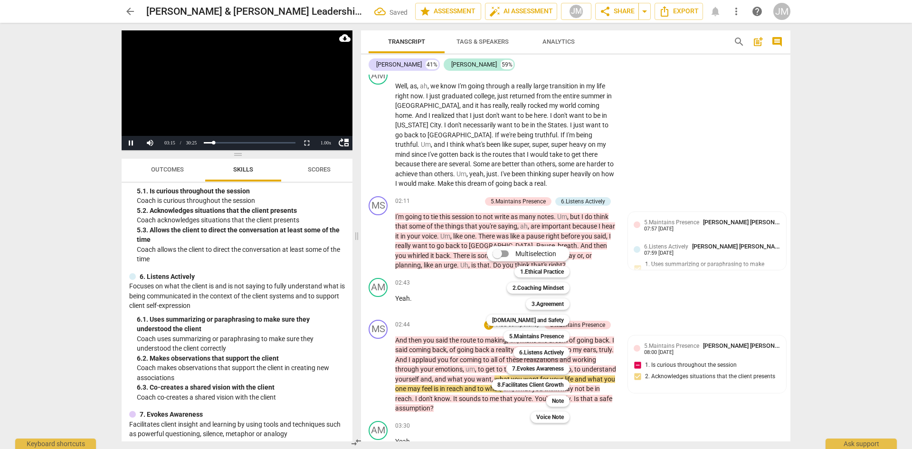
click at [527, 277] on b "6.Listens Actively" at bounding box center [541, 352] width 45 height 11
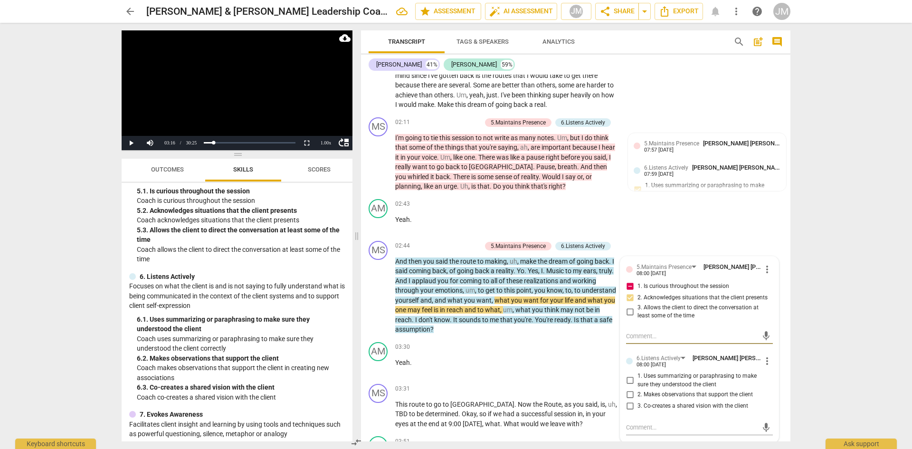
scroll to position [435, 0]
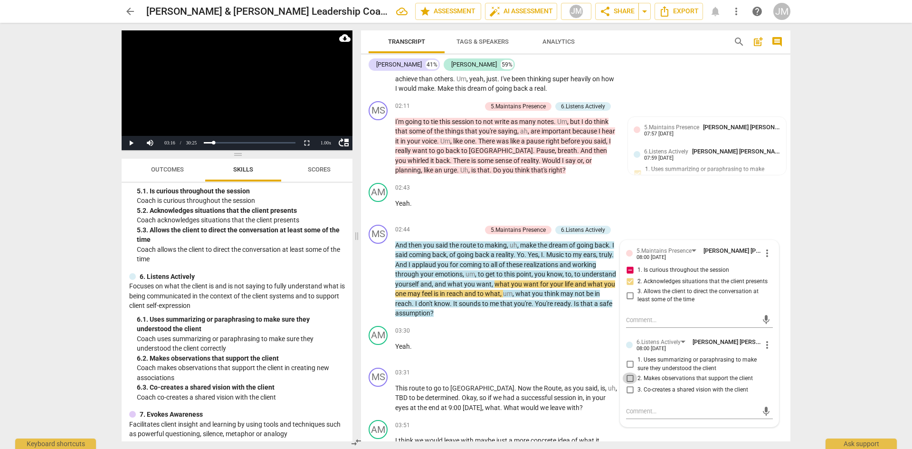
click at [607, 277] on input "2. Makes observations that support the client" at bounding box center [629, 377] width 15 height 11
click at [607, 277] on textarea at bounding box center [692, 410] width 132 height 9
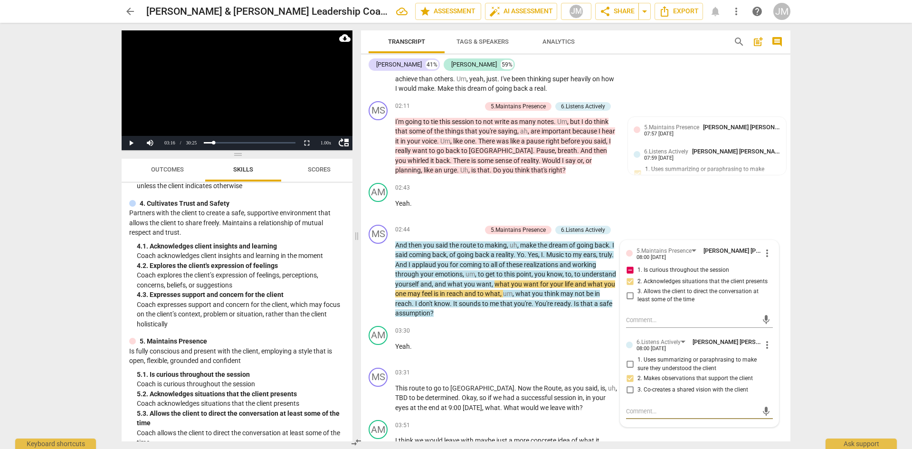
scroll to position [276, 0]
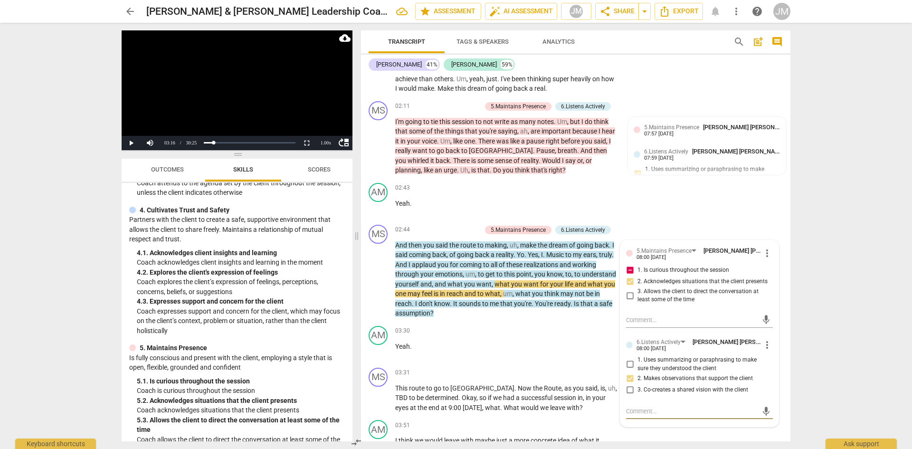
click at [468, 234] on p "Add competency" at bounding box center [458, 230] width 45 height 9
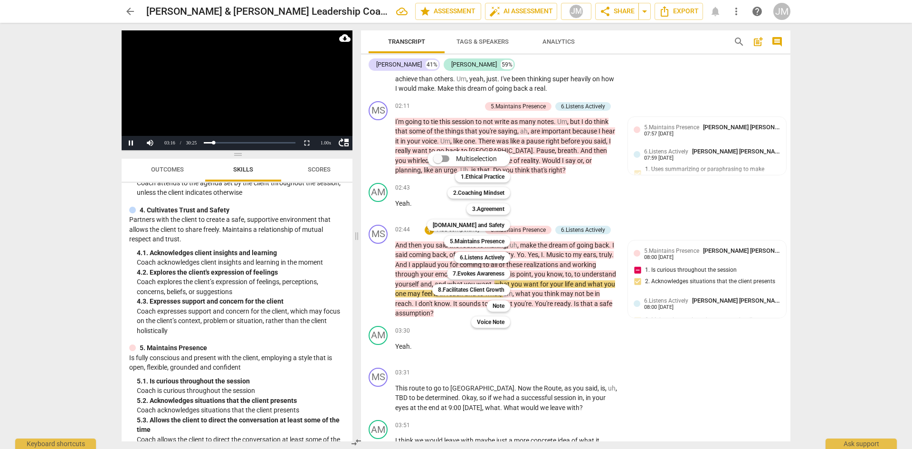
click at [476, 222] on b "[DOMAIN_NAME] and Safety" at bounding box center [469, 224] width 72 height 11
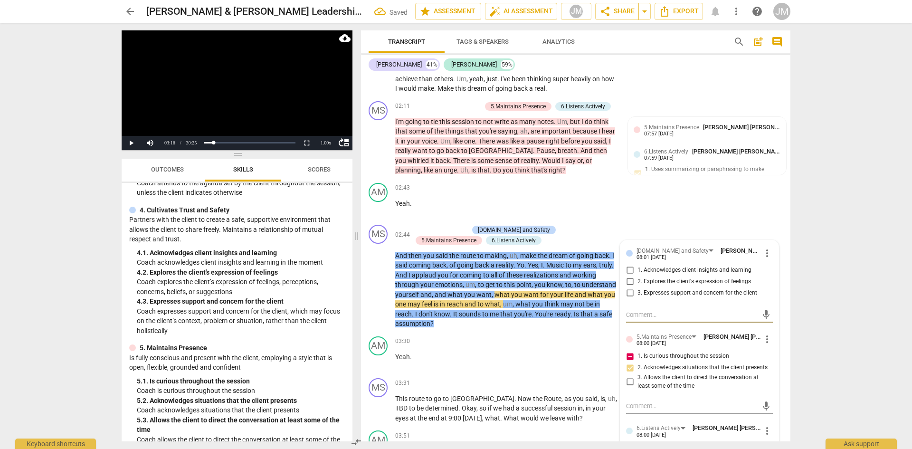
click at [607, 276] on input "1. Acknowledges client insights and learning" at bounding box center [629, 269] width 15 height 11
click at [380, 277] on span "play_arrow" at bounding box center [378, 284] width 11 height 11
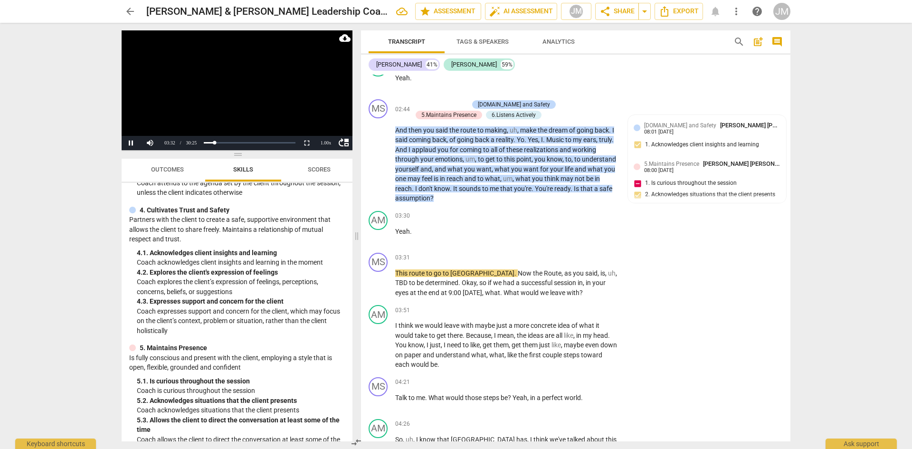
scroll to position [578, 0]
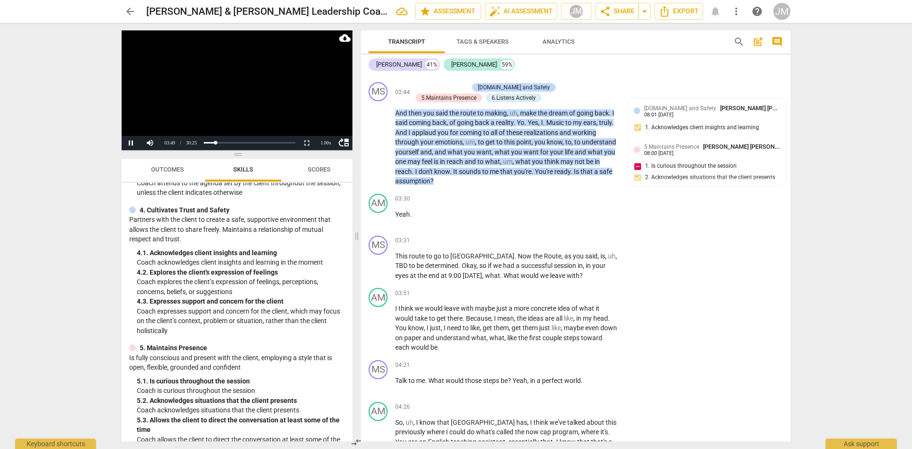
click at [587, 245] on p "Add competency" at bounding box center [588, 240] width 45 height 9
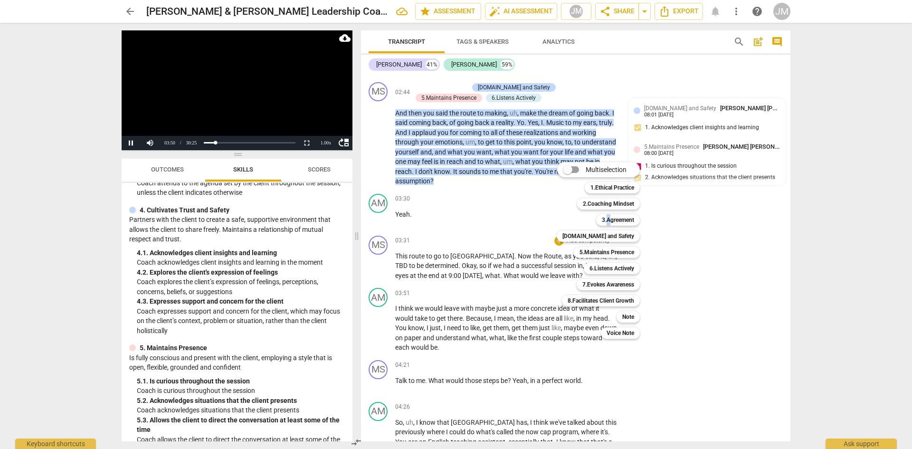
click at [607, 219] on b "3.Agreement" at bounding box center [618, 219] width 32 height 11
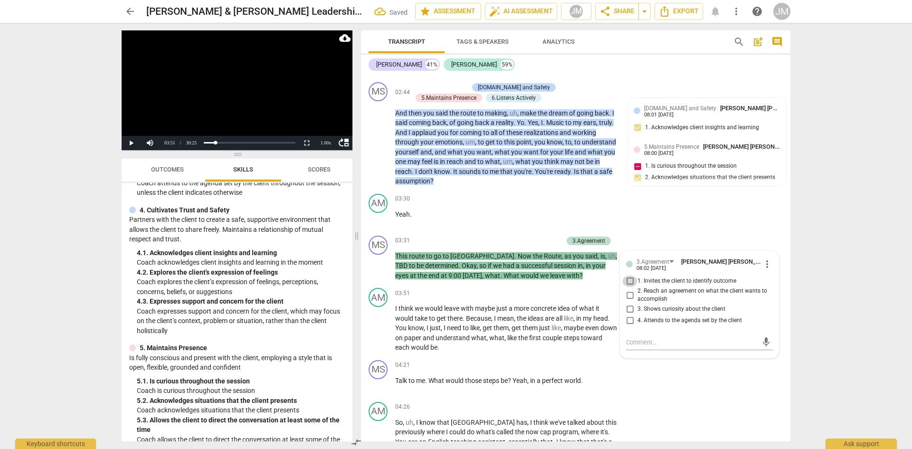
click at [607, 277] on input "1. Invites the client to identify outcome" at bounding box center [629, 280] width 15 height 11
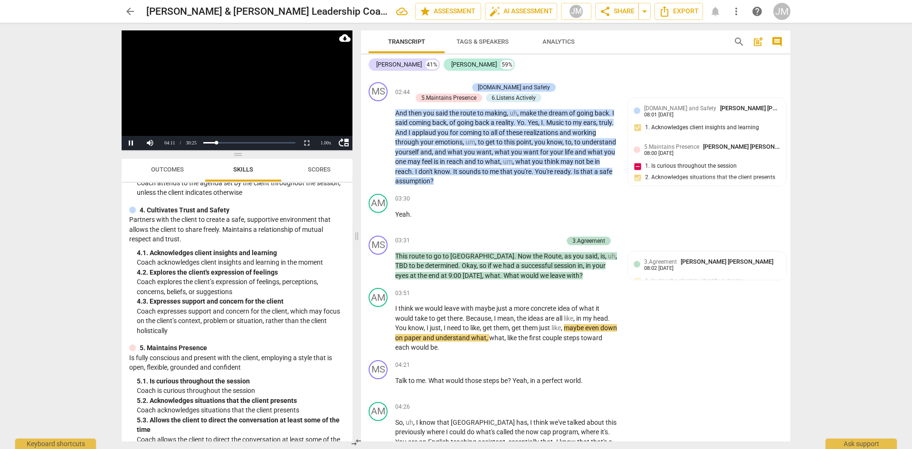
click at [607, 118] on div "[DOMAIN_NAME] and Safety [PERSON_NAME] [PERSON_NAME] 08:01 [DATE]" at bounding box center [712, 111] width 136 height 15
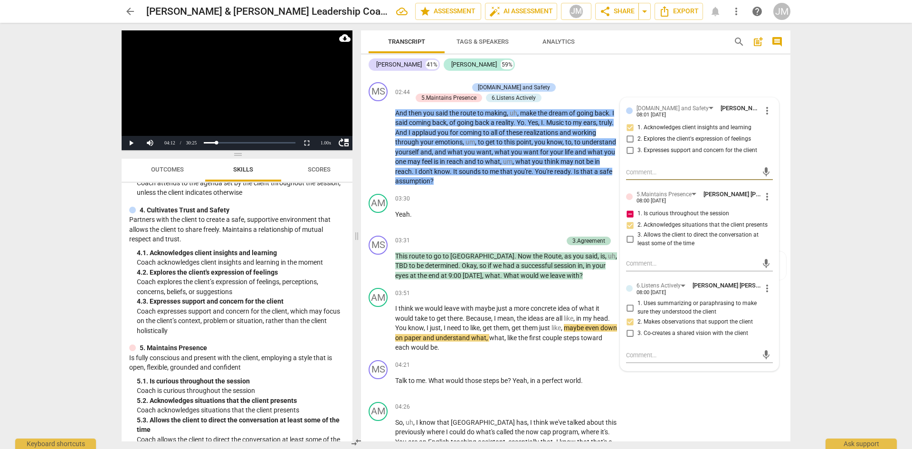
click at [607, 268] on textarea at bounding box center [692, 263] width 132 height 9
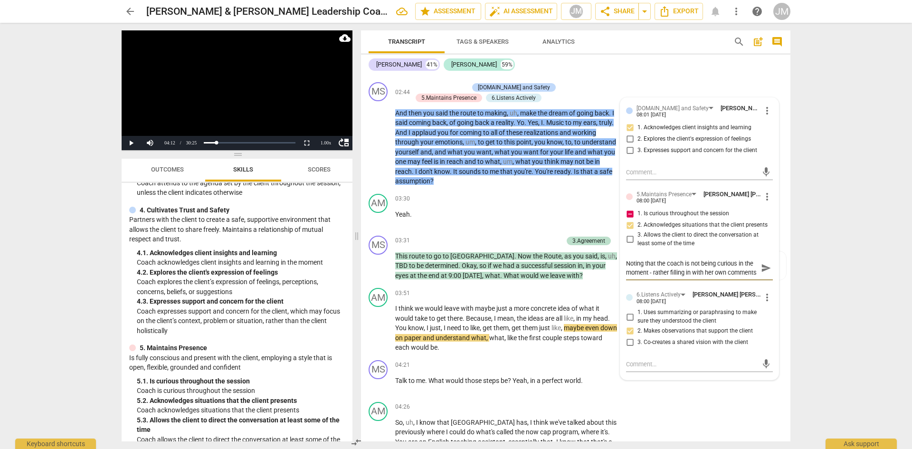
scroll to position [8, 0]
click at [607, 156] on input "3. Expresses support and concern for the client" at bounding box center [629, 150] width 15 height 11
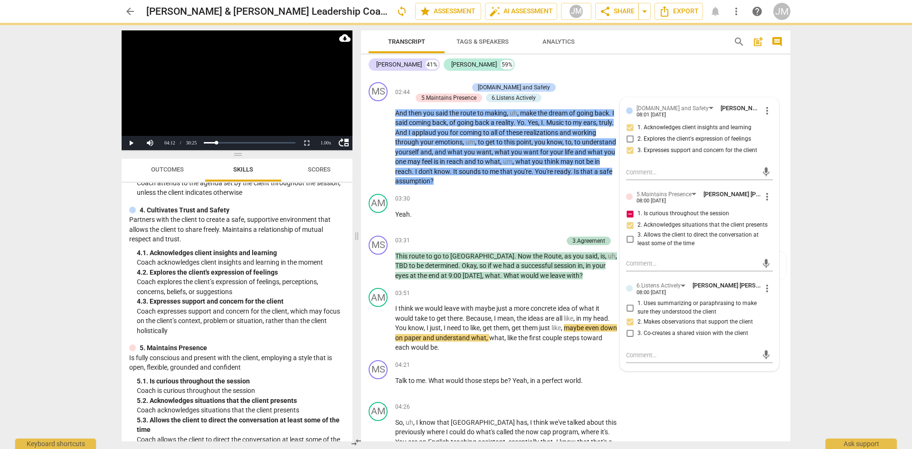
scroll to position [0, 0]
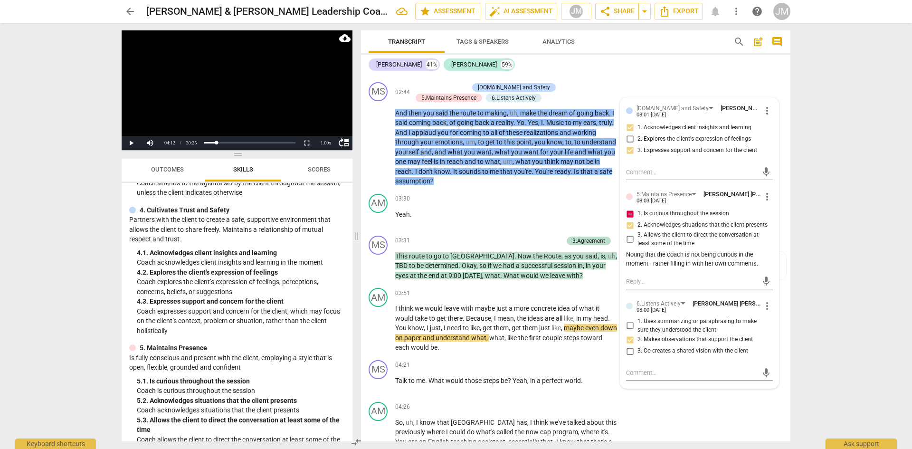
click at [607, 219] on input "1. Is curious throughout the session" at bounding box center [629, 213] width 15 height 11
click at [607, 264] on div "Noting that the coach is not being curious in the moment - rather filling in wi…" at bounding box center [699, 259] width 147 height 18
click at [607, 265] on div "Noting that the coach is not being curious in the moment - rather filling in wi…" at bounding box center [699, 259] width 147 height 18
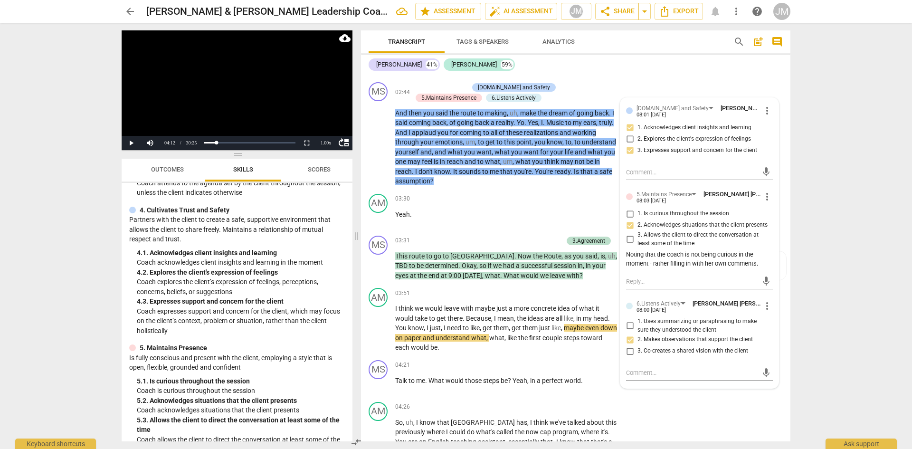
click at [607, 202] on span "more_vert" at bounding box center [766, 196] width 11 height 11
click at [607, 207] on li "Edit" at bounding box center [774, 207] width 33 height 18
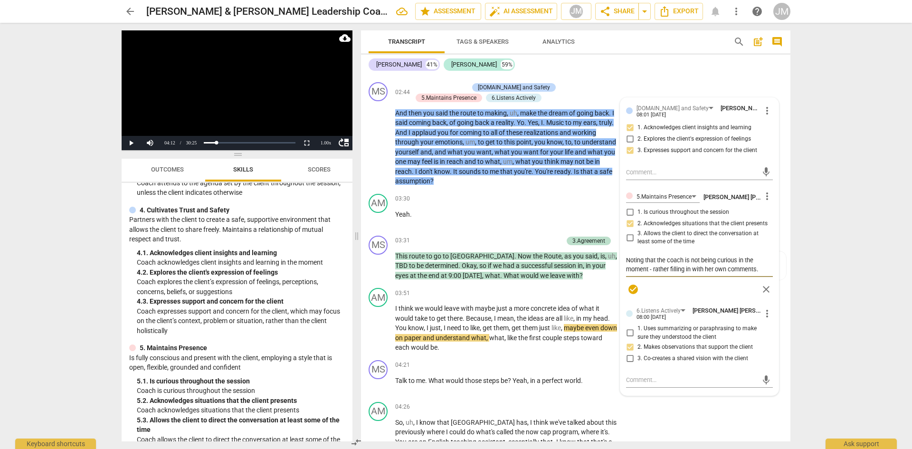
click at [607, 270] on textarea "Noting that the coach is not being curious in the moment - rather filling in wi…" at bounding box center [699, 264] width 147 height 18
click at [607, 270] on textarea "Noting that the coach is not being as curious in the moment - rather filling in…" at bounding box center [699, 264] width 147 height 18
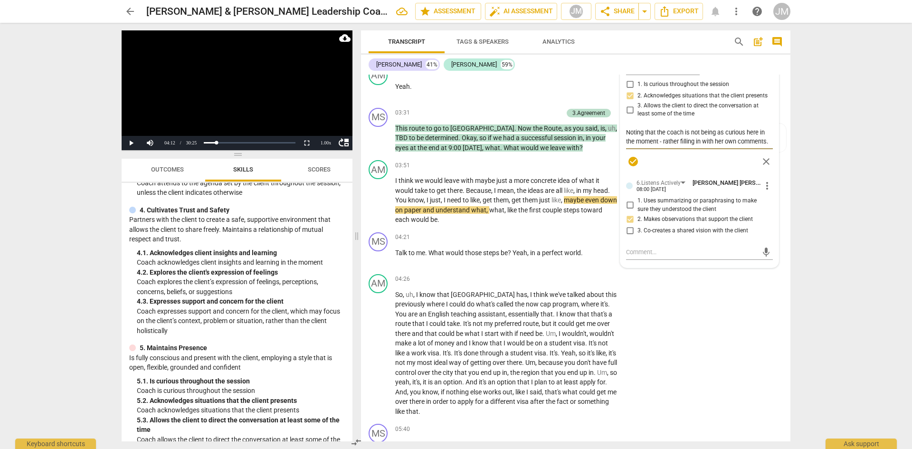
scroll to position [720, 0]
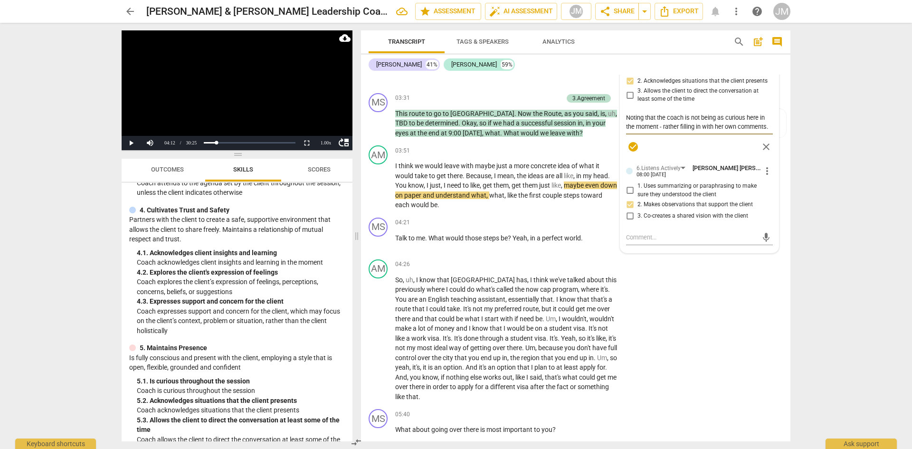
click at [379, 191] on span "play_arrow" at bounding box center [378, 185] width 11 height 11
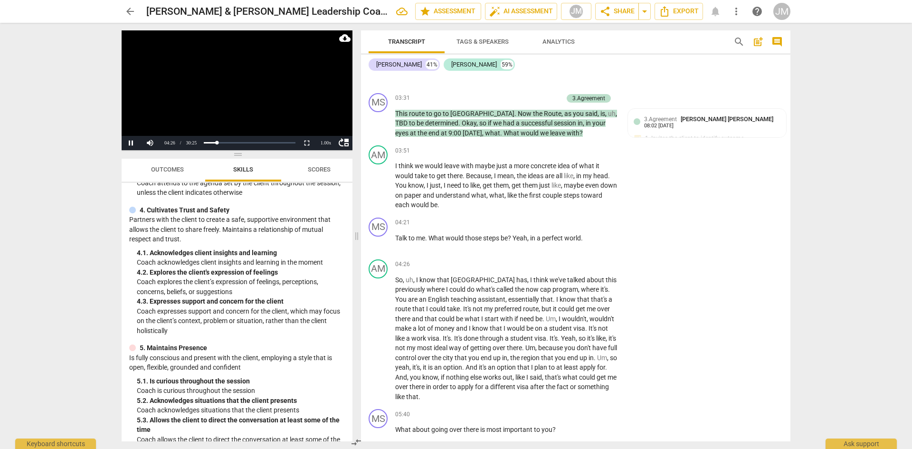
click at [380, 248] on span "pause" at bounding box center [378, 242] width 11 height 11
click at [570, 227] on p "Add competency" at bounding box center [588, 222] width 45 height 9
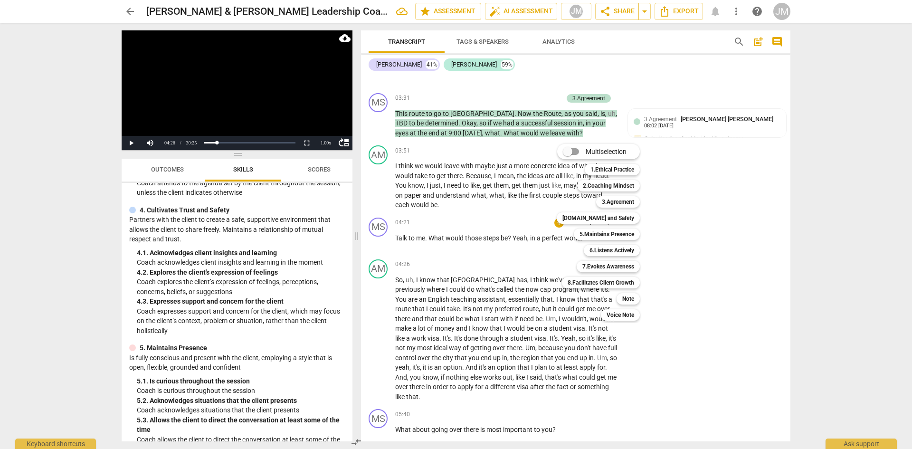
click at [607, 200] on b "3.Agreement" at bounding box center [618, 201] width 32 height 11
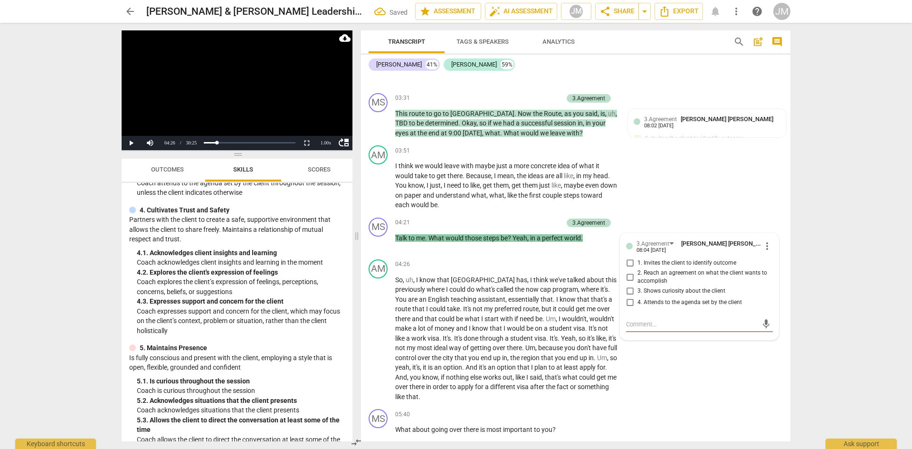
click at [607, 277] on input "2. Reach an agreement on what the client wants to accomplish" at bounding box center [629, 276] width 15 height 11
click at [607, 277] on textarea at bounding box center [692, 324] width 132 height 9
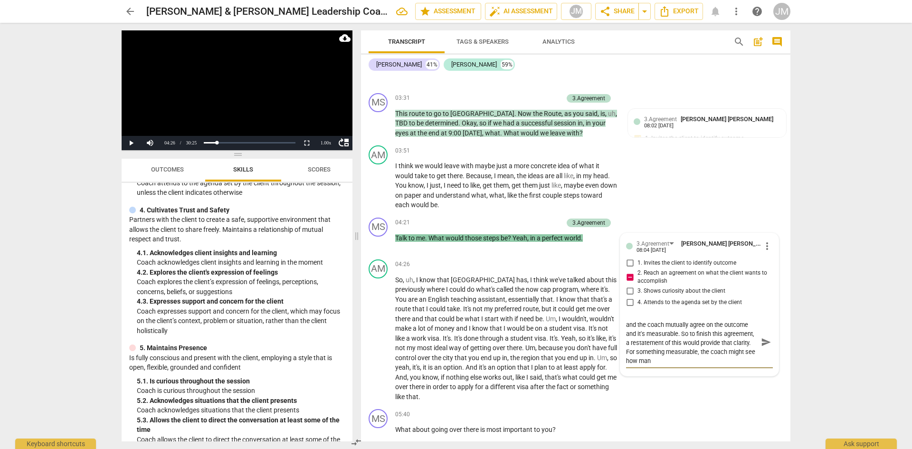
scroll to position [0, 0]
click at [607, 277] on input "3. Shows curiosity about the client" at bounding box center [629, 290] width 15 height 11
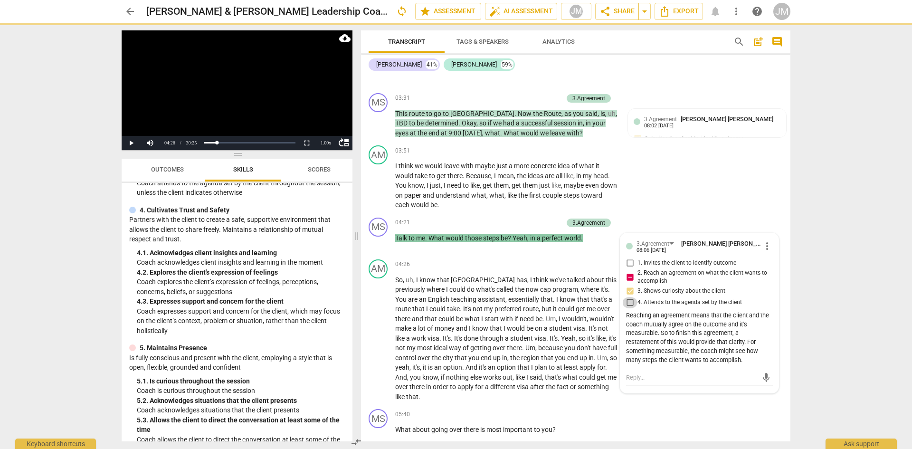
click at [607, 277] on input "4. Attends to the agenda set by the client" at bounding box center [629, 302] width 15 height 11
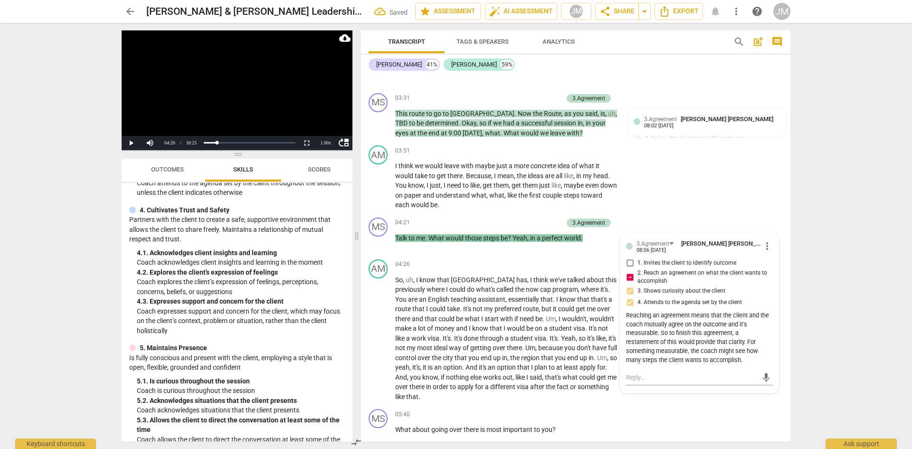
click at [539, 270] on div "04:26 + Add competency keyboard_arrow_right" at bounding box center [509, 264] width 228 height 10
